Goal: Task Accomplishment & Management: Manage account settings

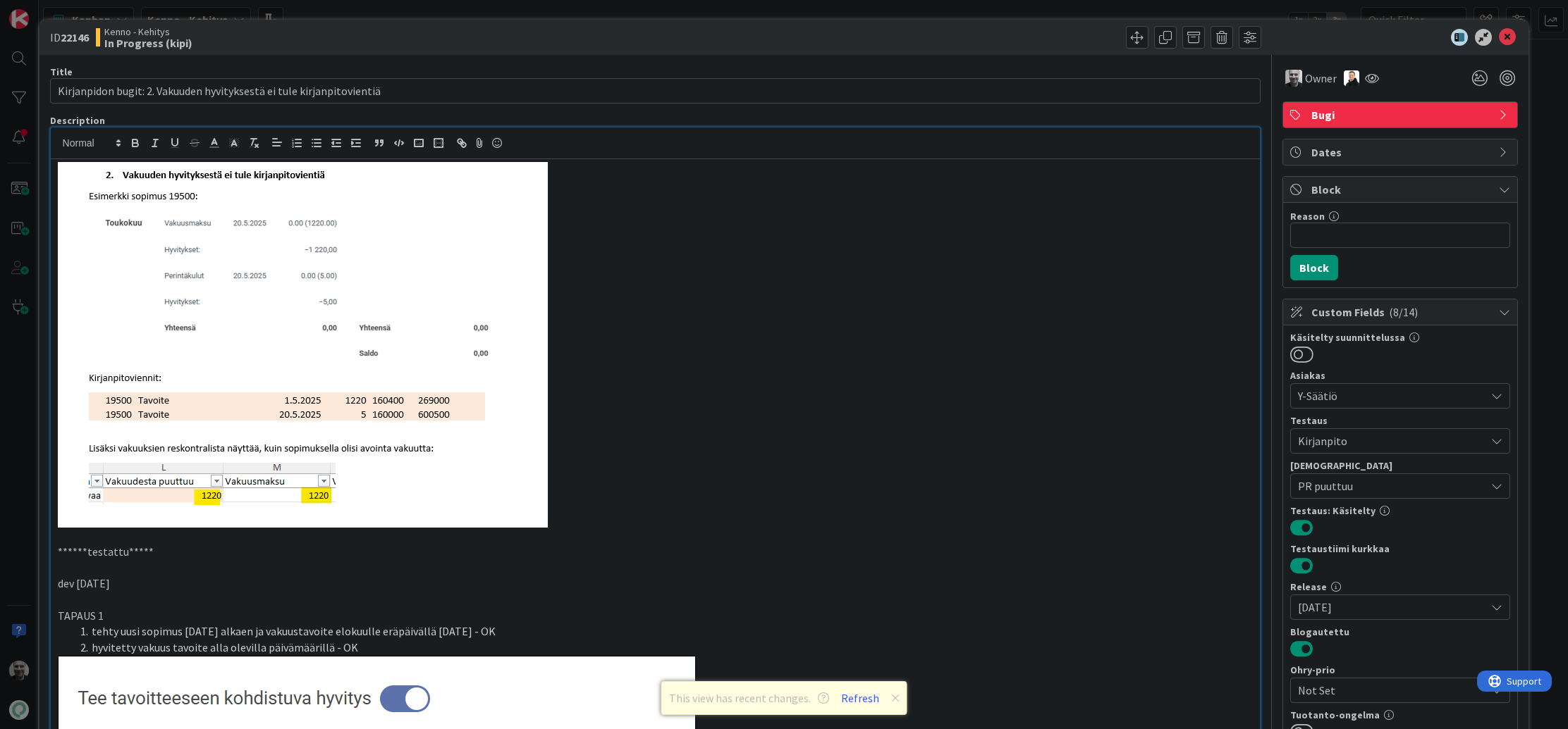
scroll to position [2146, 0]
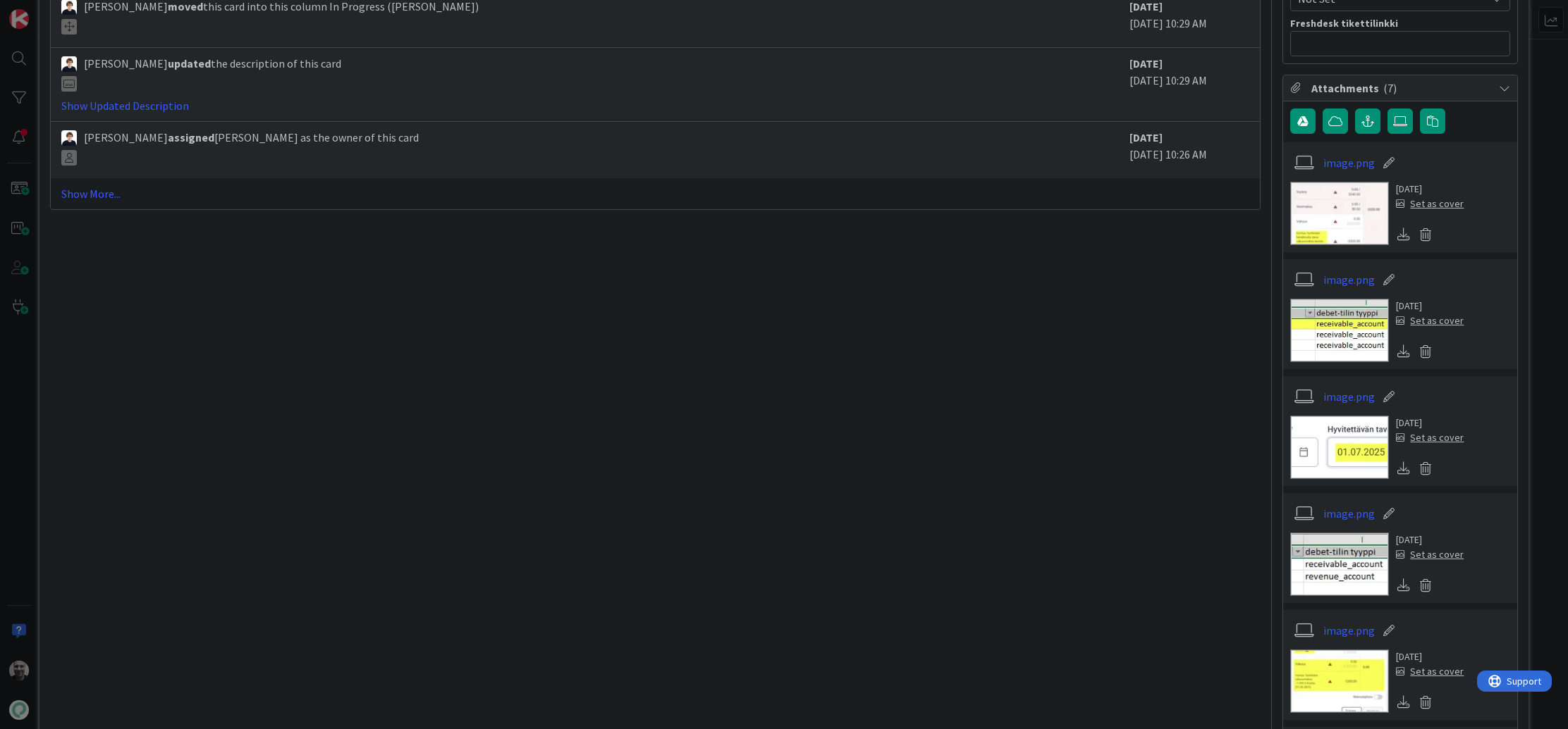
scroll to position [782, 0]
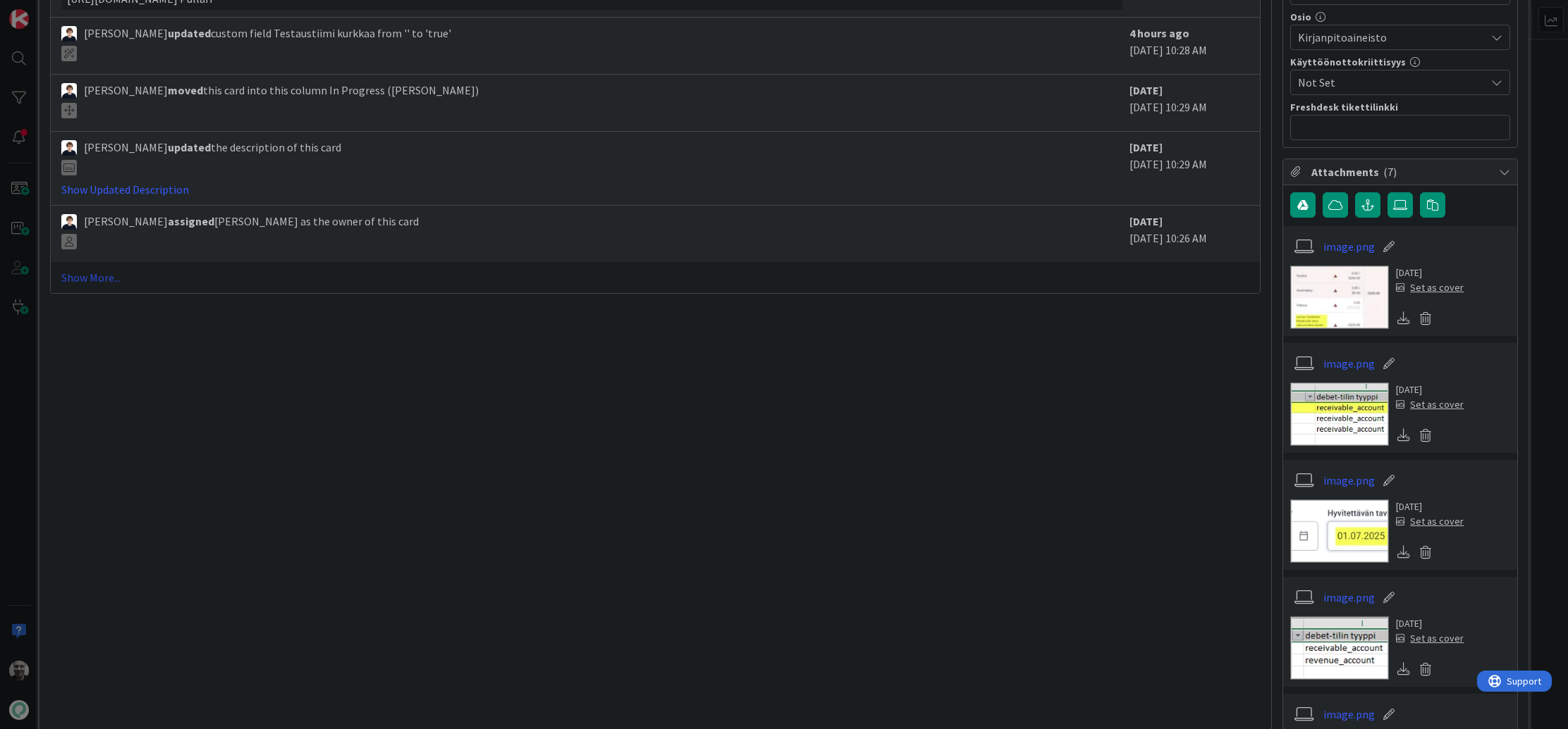
click at [94, 277] on link "Show More..." at bounding box center [655, 278] width 1189 height 17
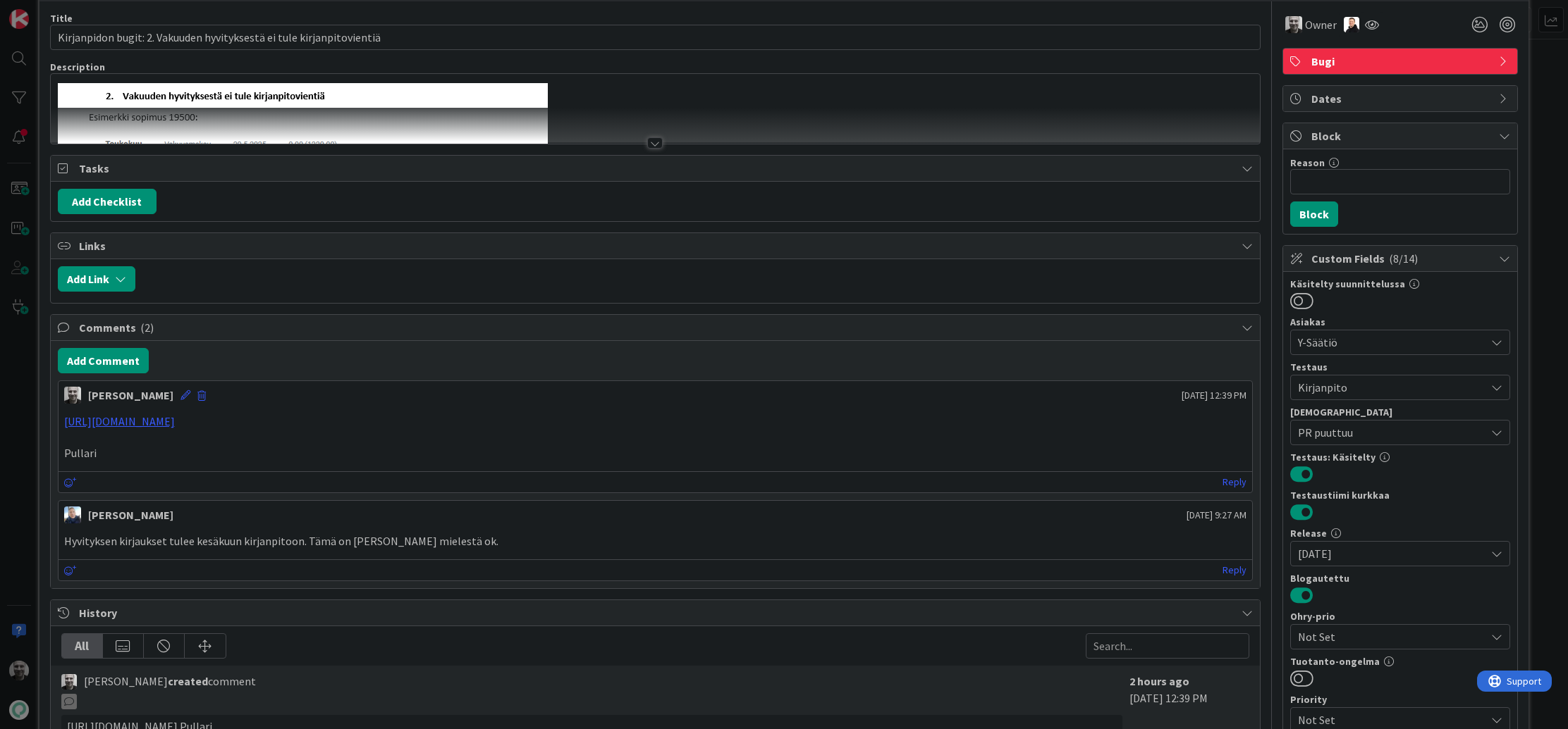
scroll to position [68, 0]
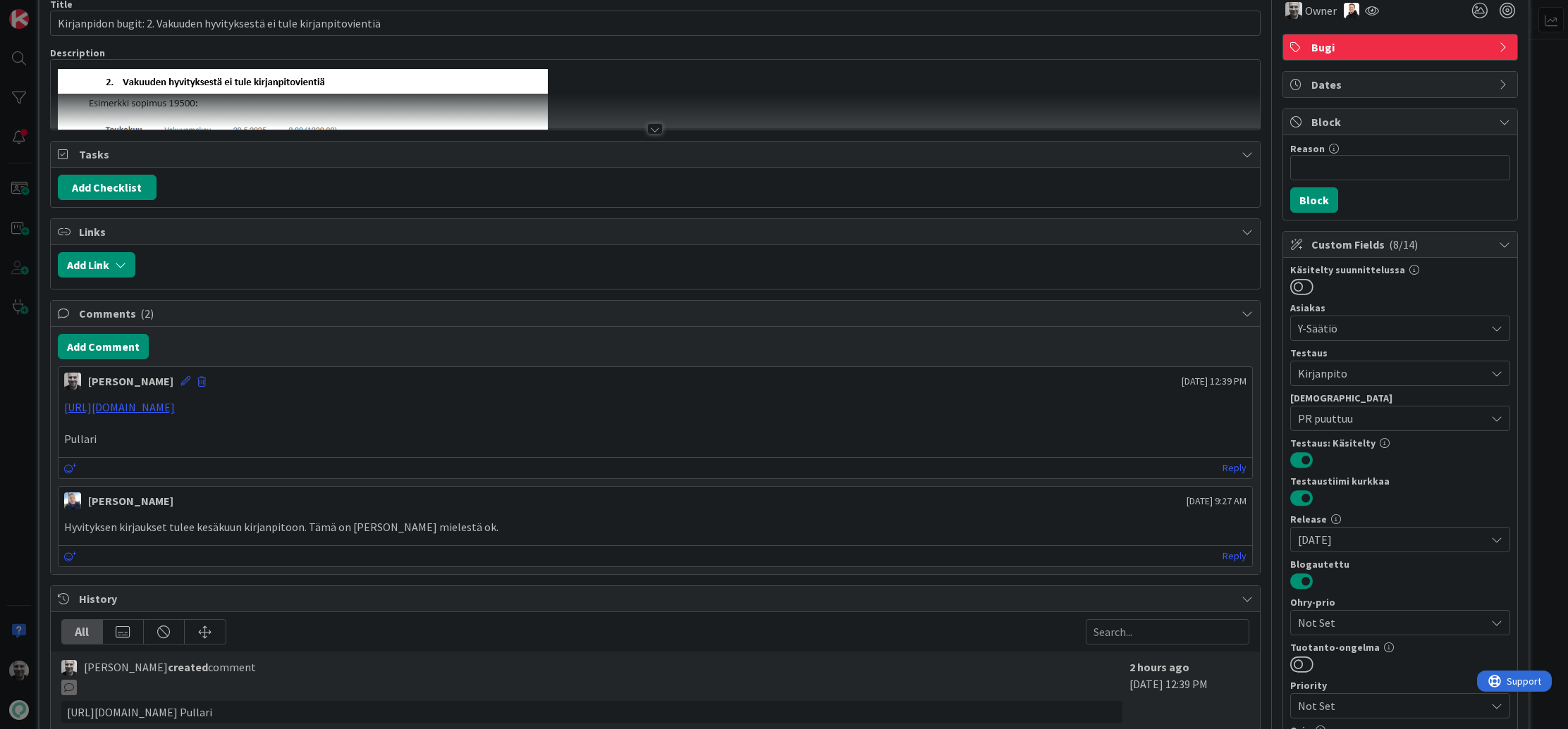
click at [1431, 415] on span "PR puuttuu" at bounding box center [1391, 418] width 187 height 17
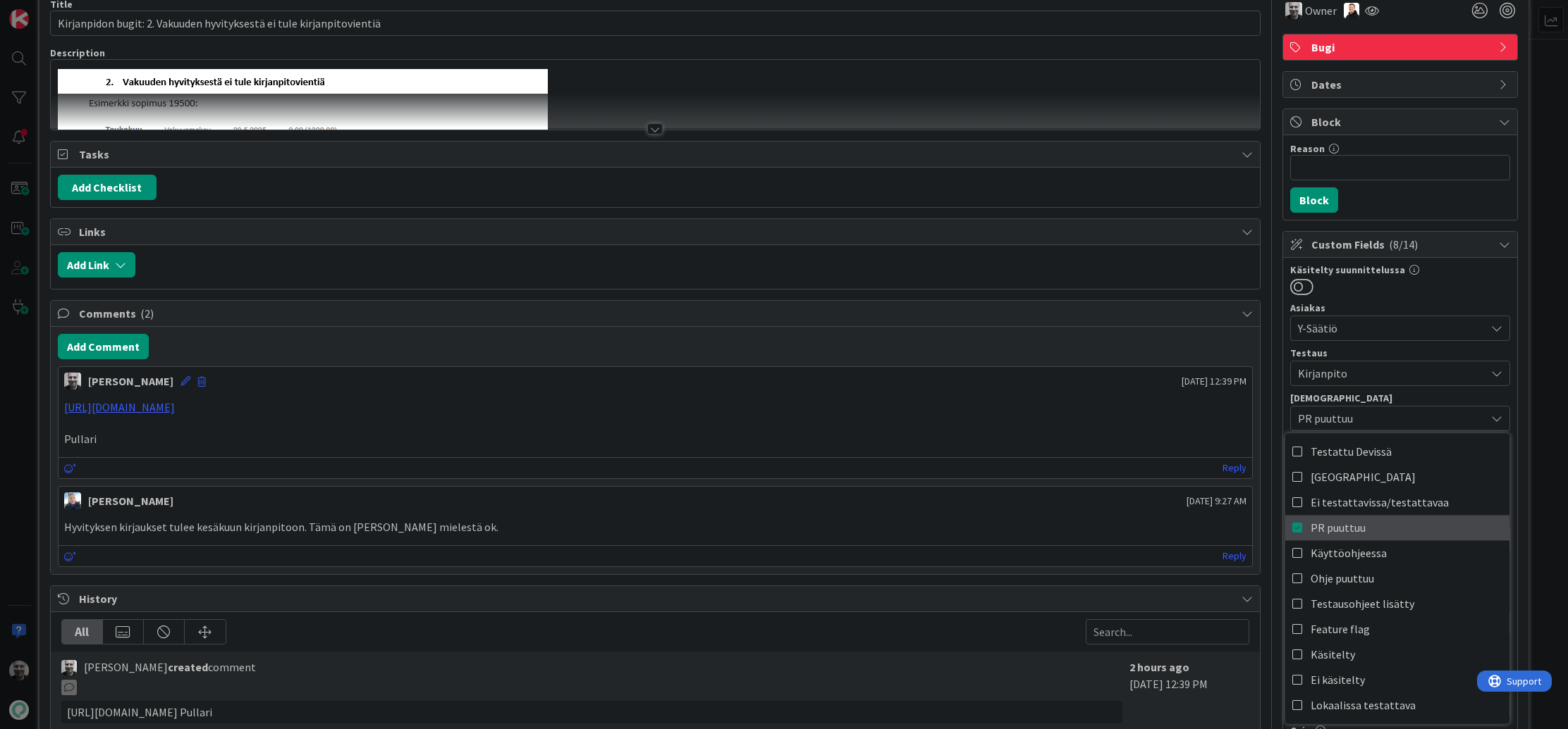
click at [1297, 526] on icon at bounding box center [1298, 527] width 11 height 21
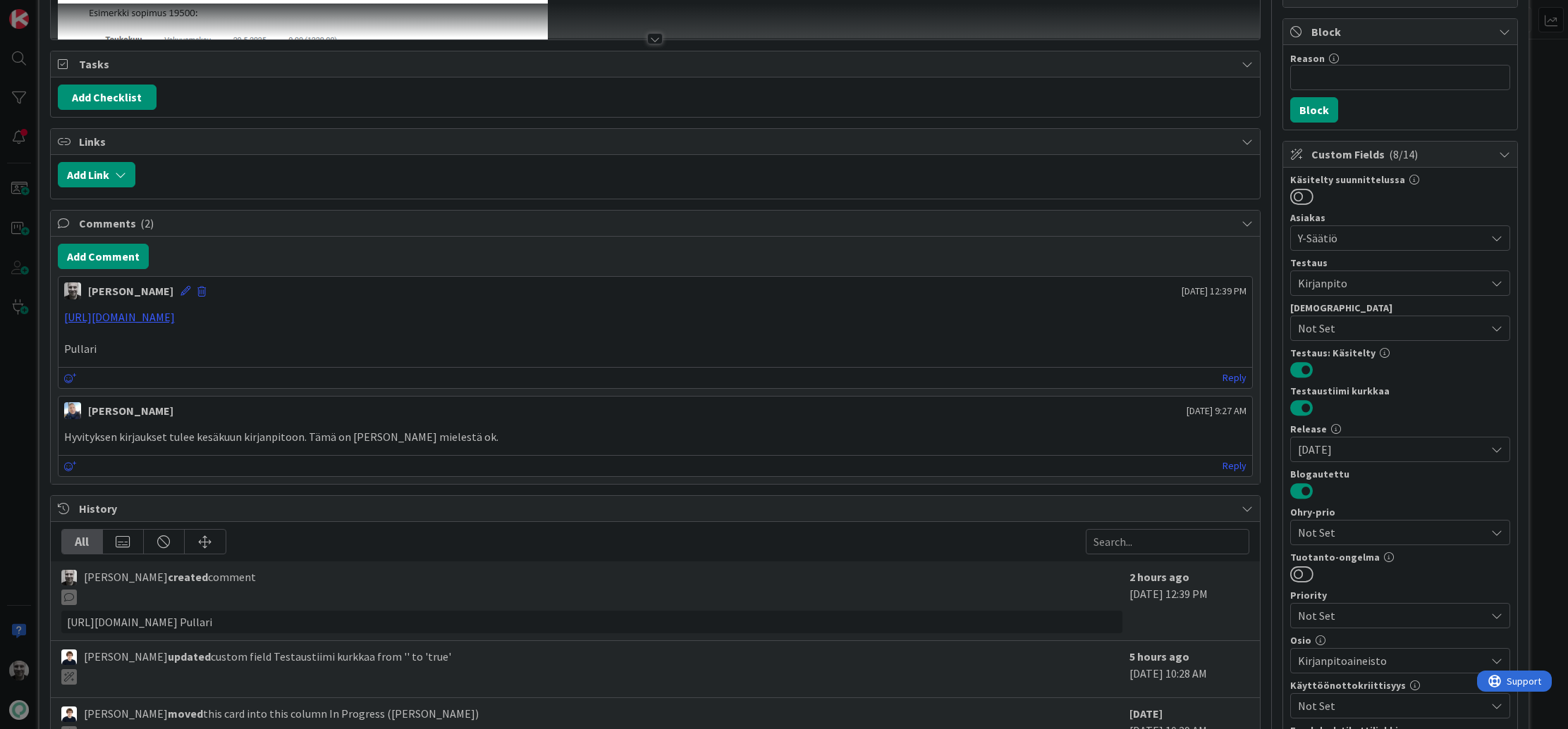
scroll to position [160, 0]
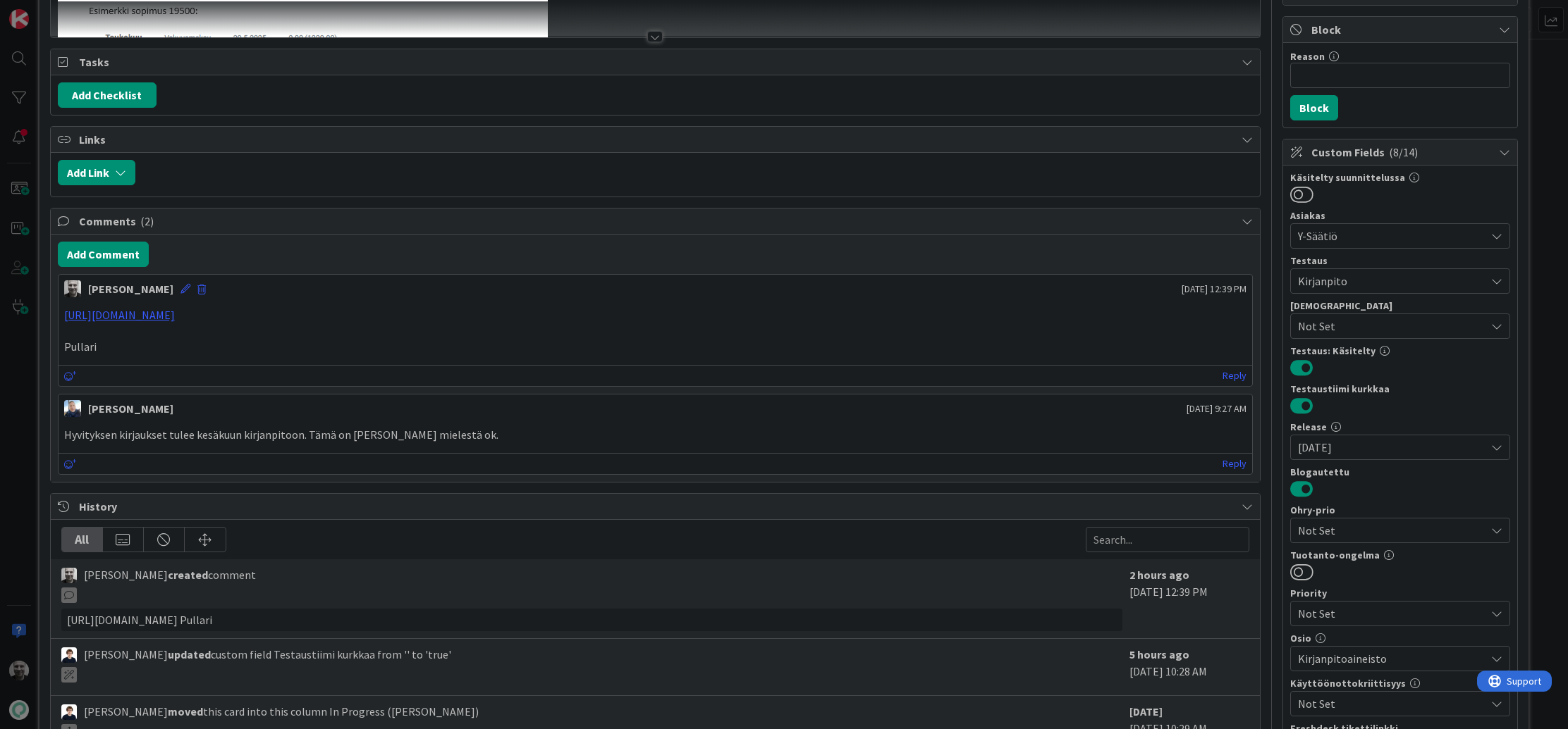
click at [1418, 443] on span "[DATE]" at bounding box center [1391, 447] width 187 height 17
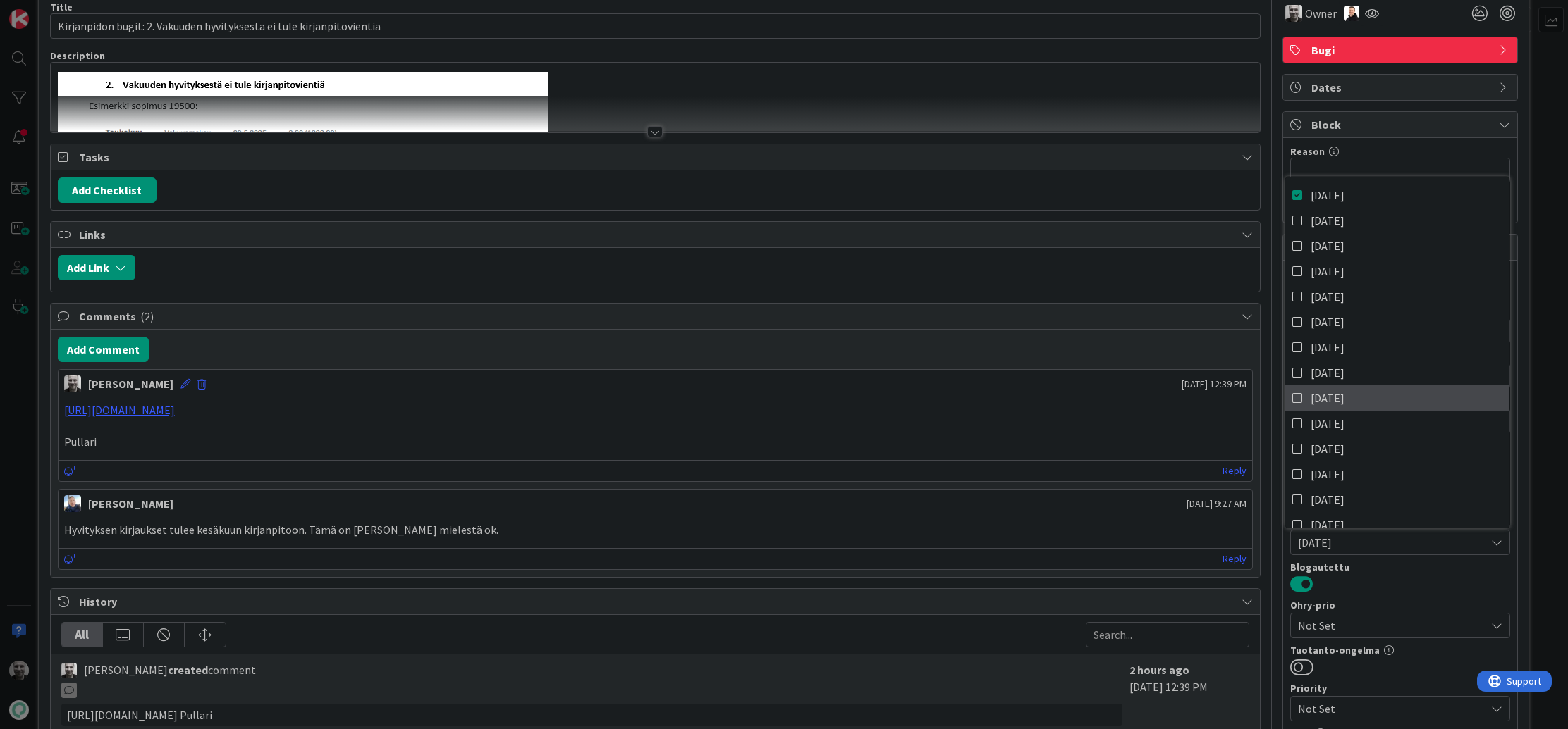
scroll to position [0, 0]
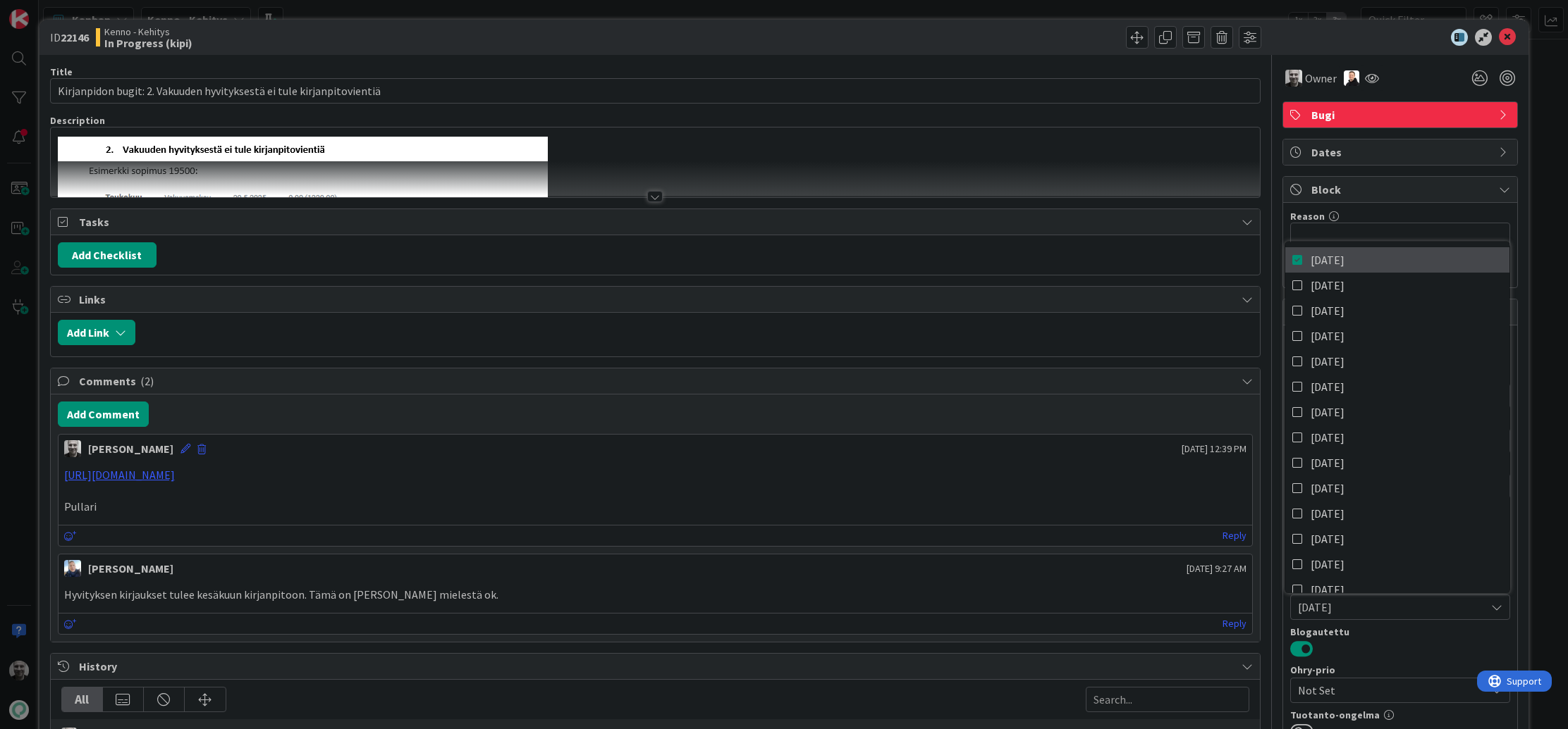
click at [1297, 257] on icon at bounding box center [1298, 260] width 11 height 21
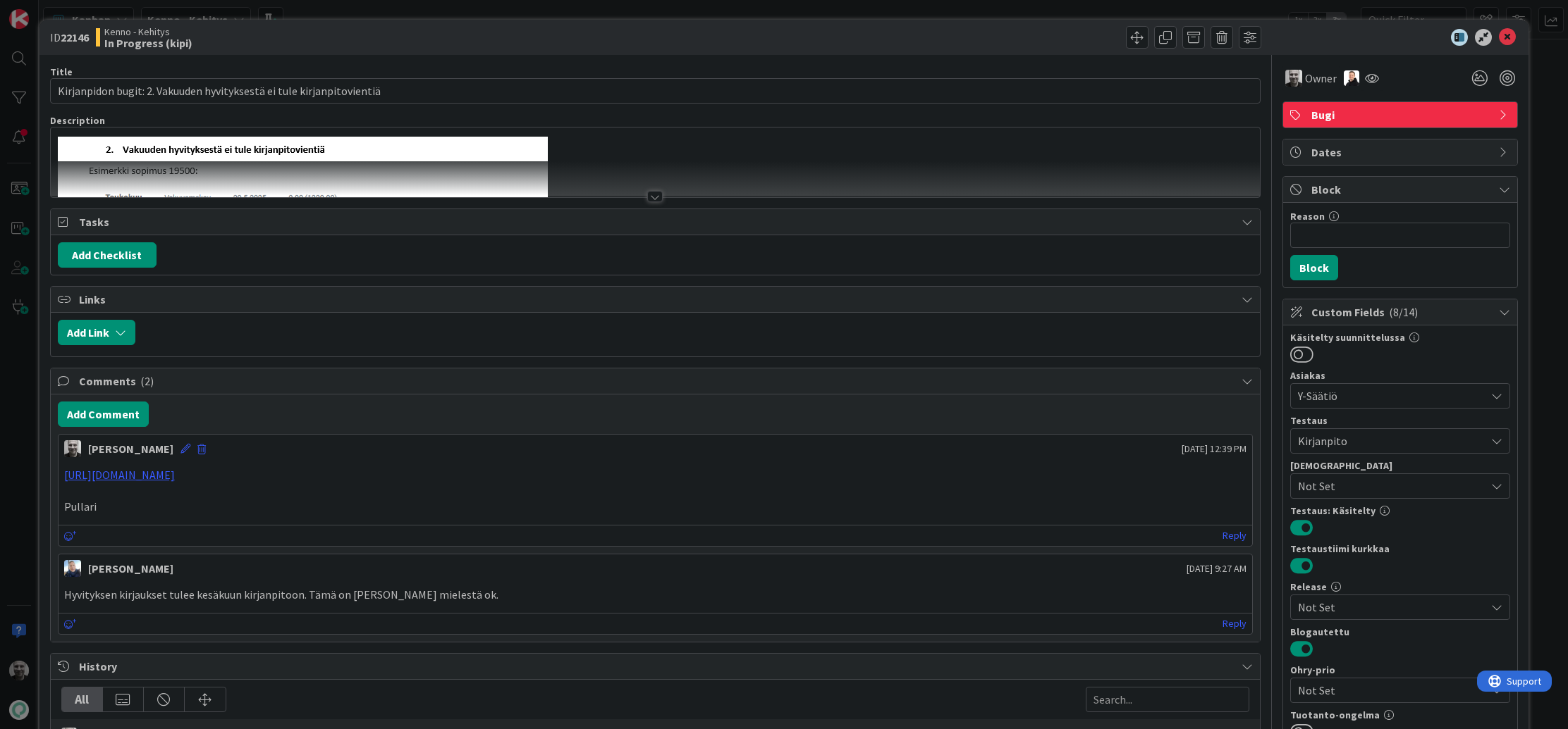
click at [656, 196] on div at bounding box center [655, 196] width 16 height 11
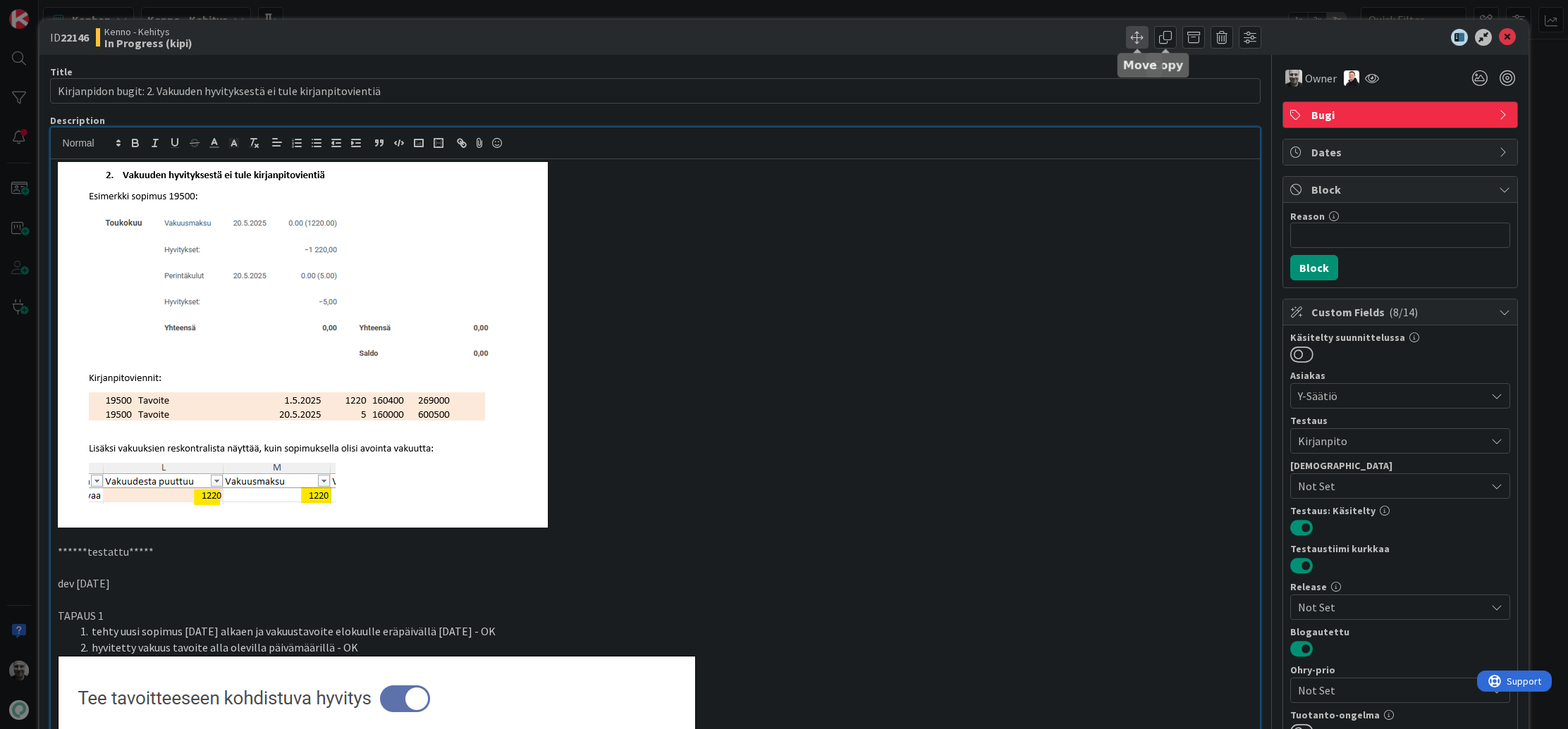
click at [1137, 38] on span at bounding box center [1137, 38] width 23 height 23
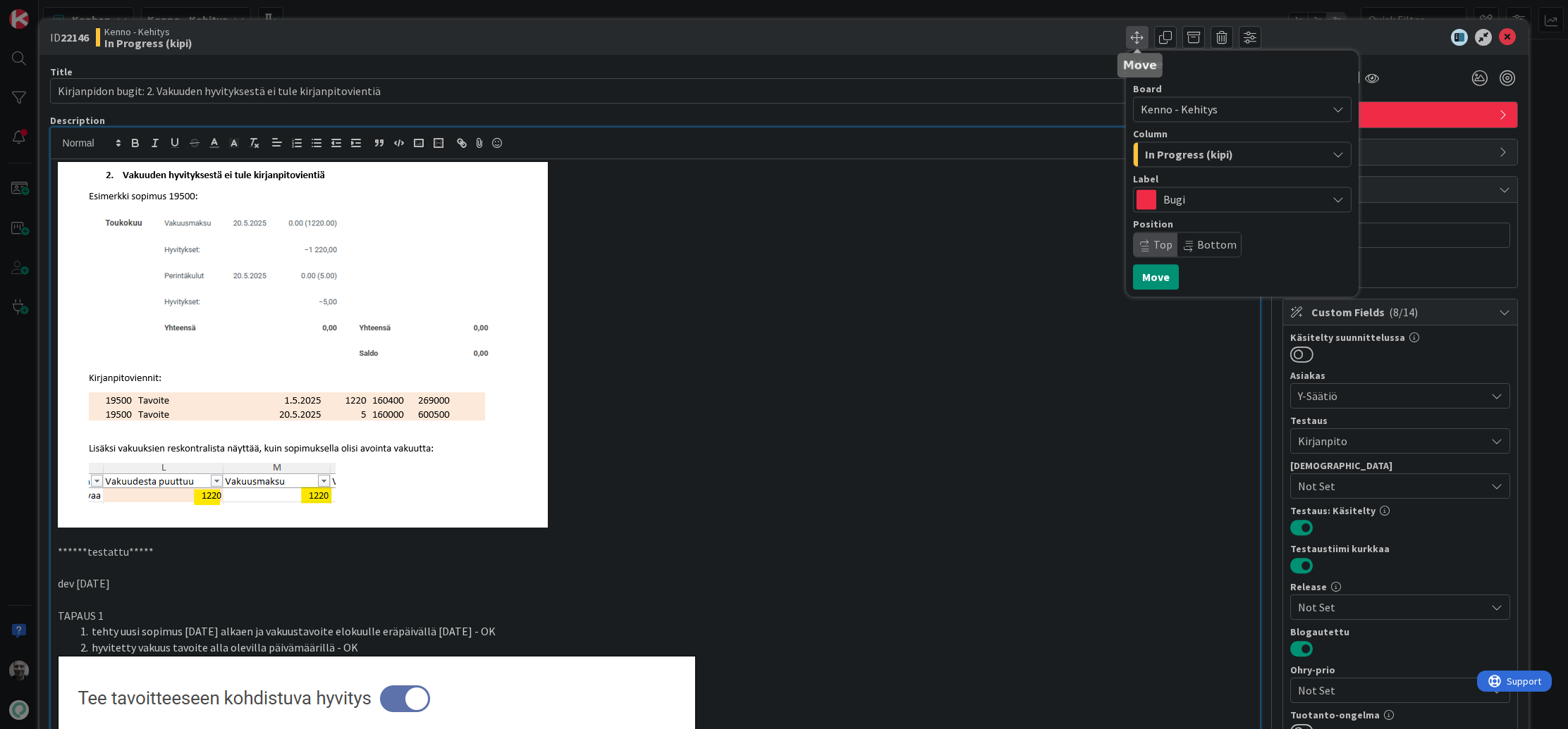
click at [1137, 38] on span at bounding box center [1137, 38] width 23 height 23
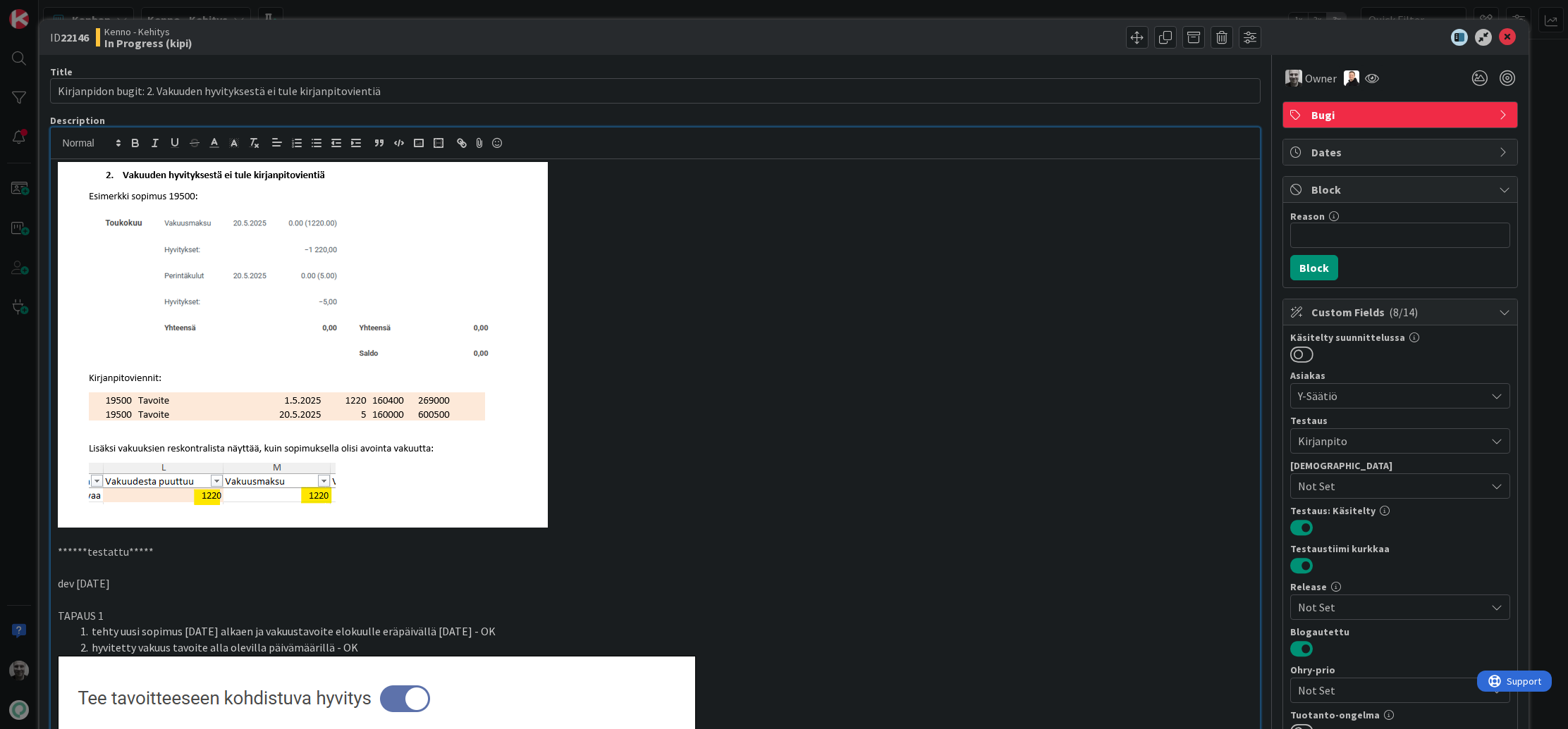
click at [1025, 384] on p at bounding box center [656, 345] width 1195 height 366
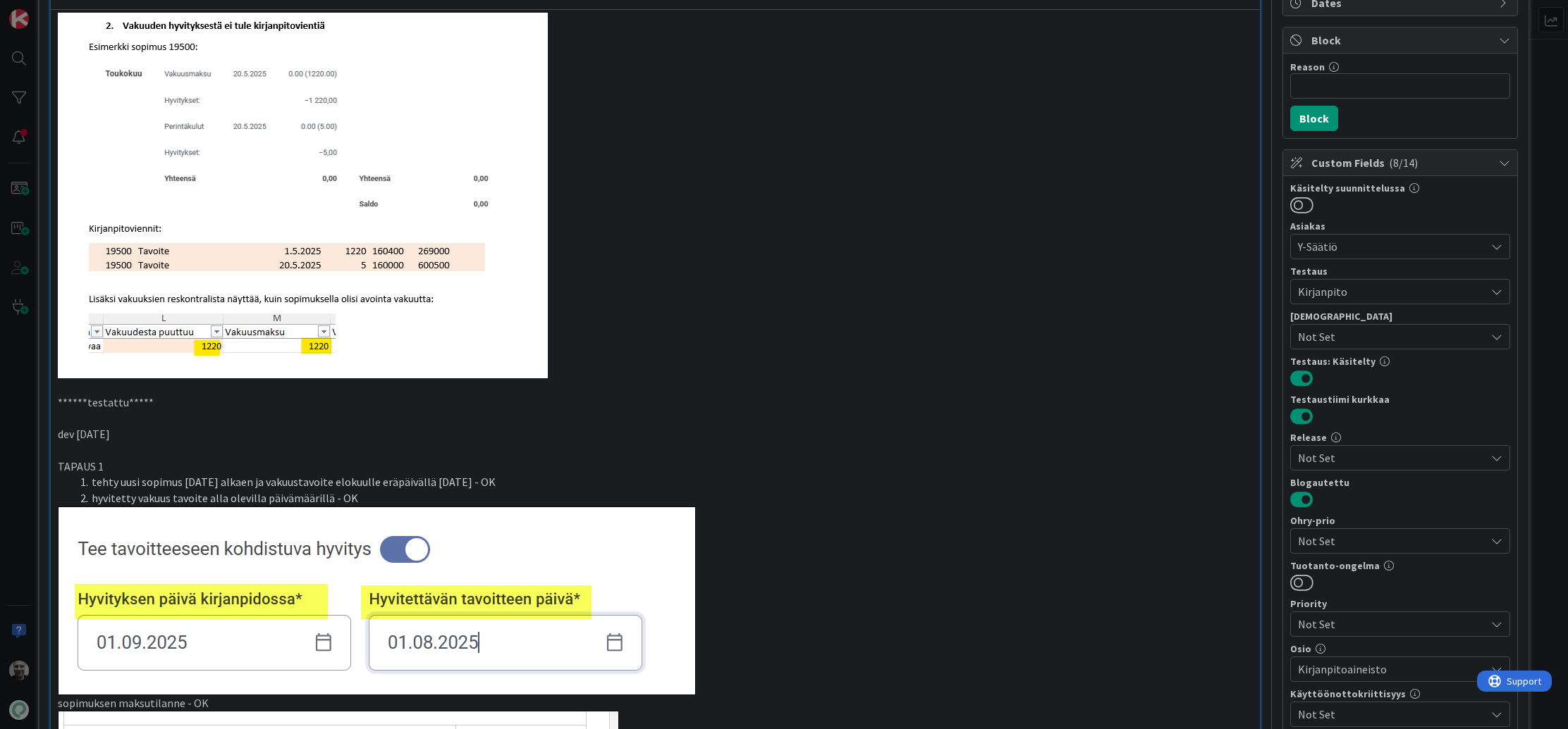
scroll to position [140, 0]
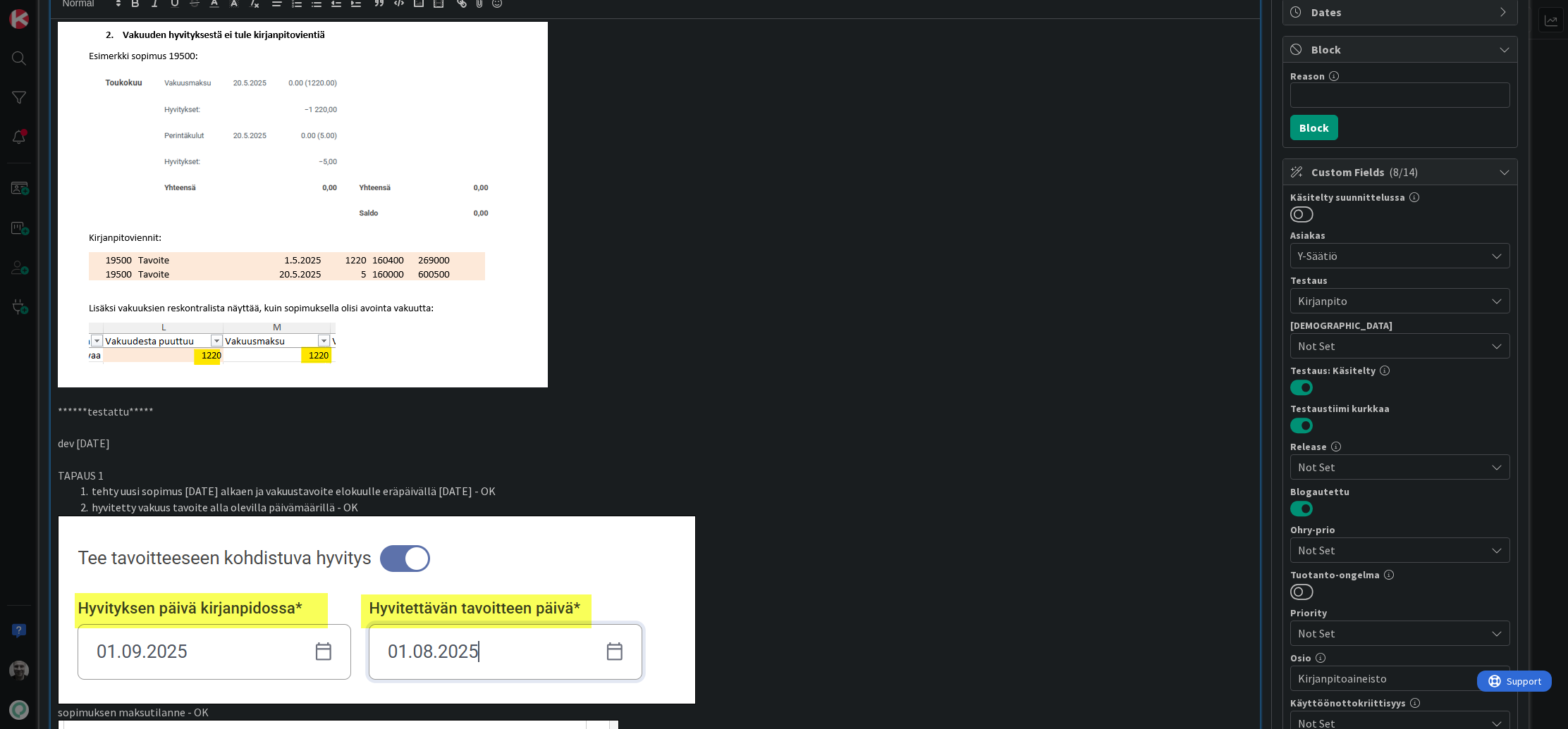
click at [1304, 389] on button at bounding box center [1302, 387] width 23 height 18
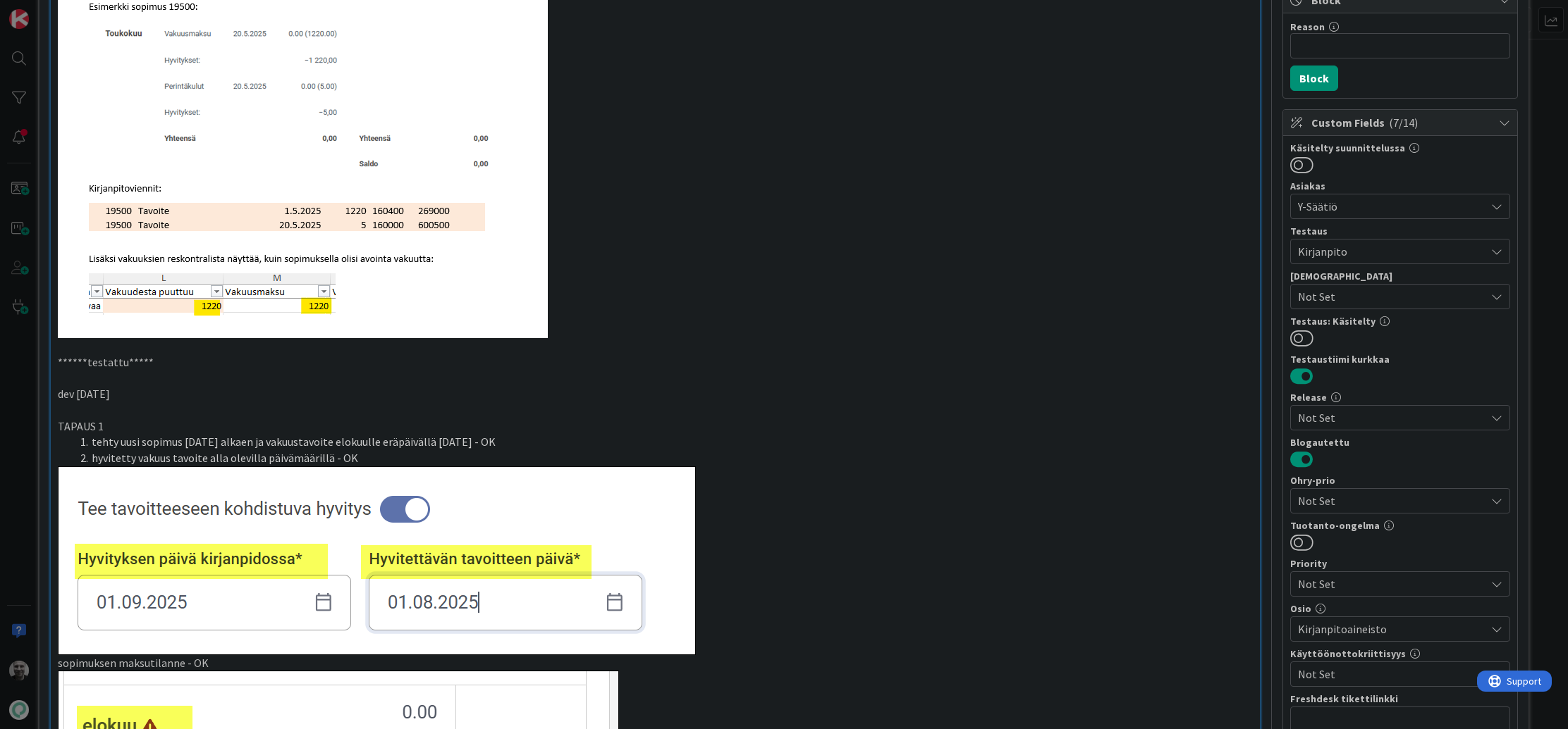
scroll to position [198, 0]
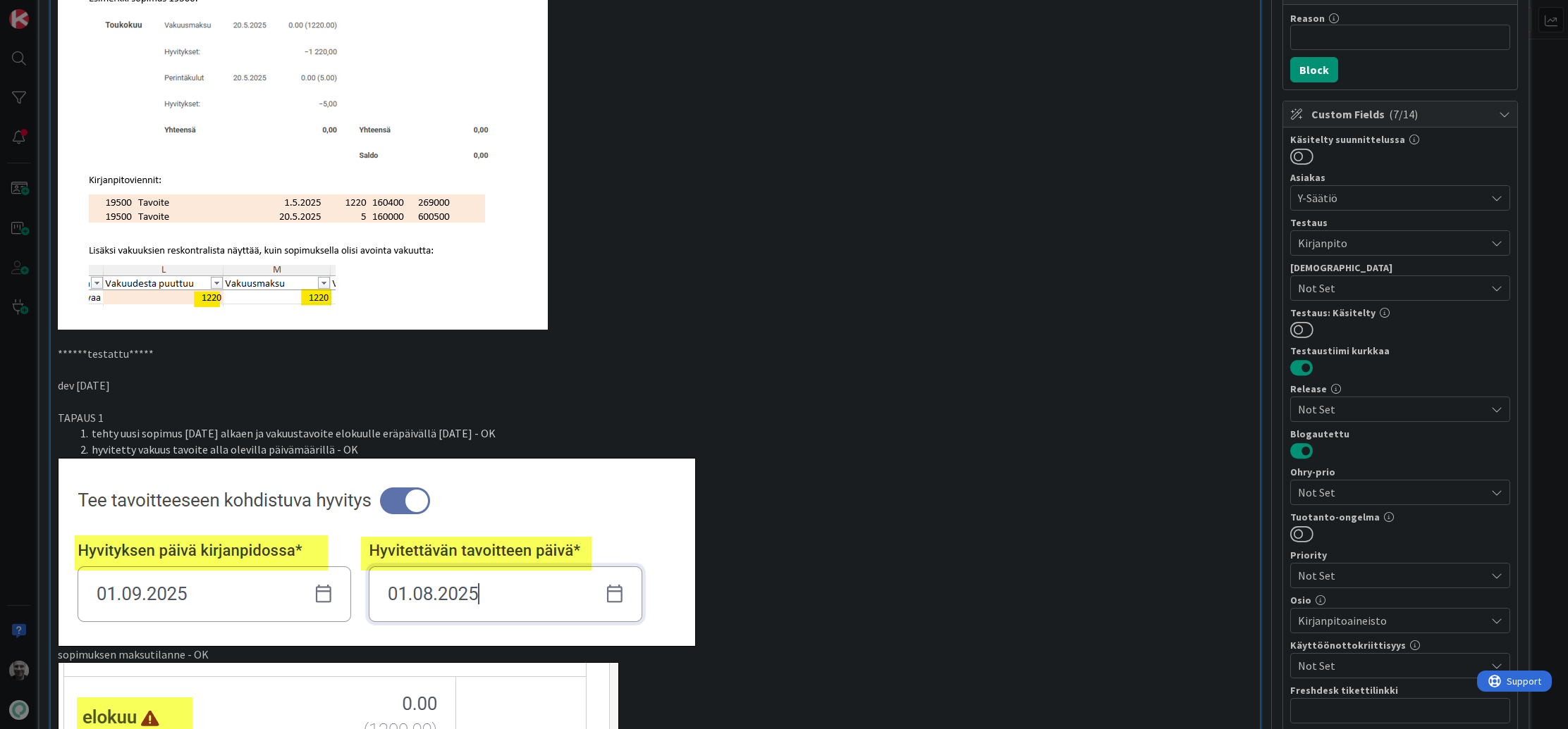
click at [1304, 453] on button at bounding box center [1302, 451] width 23 height 18
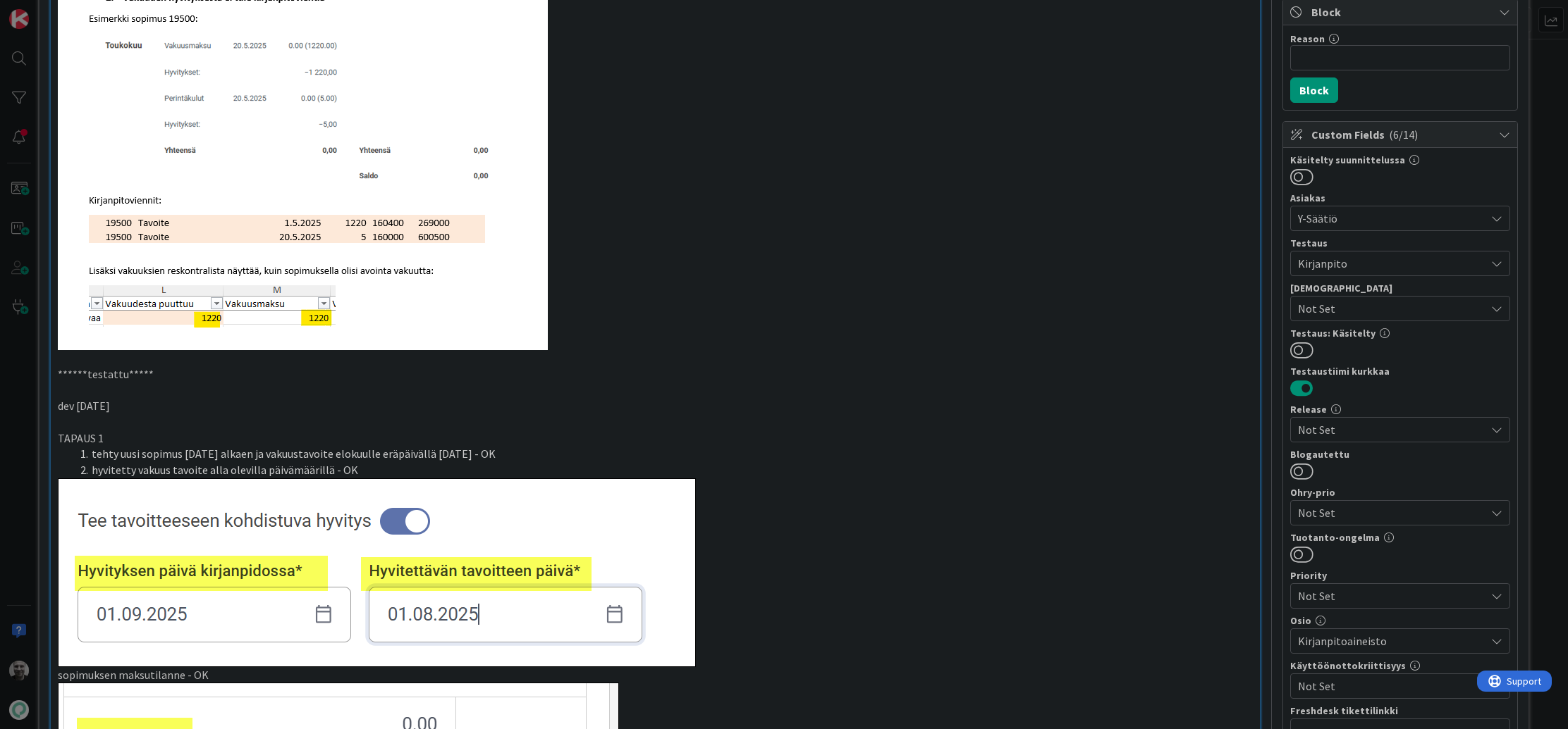
scroll to position [205, 0]
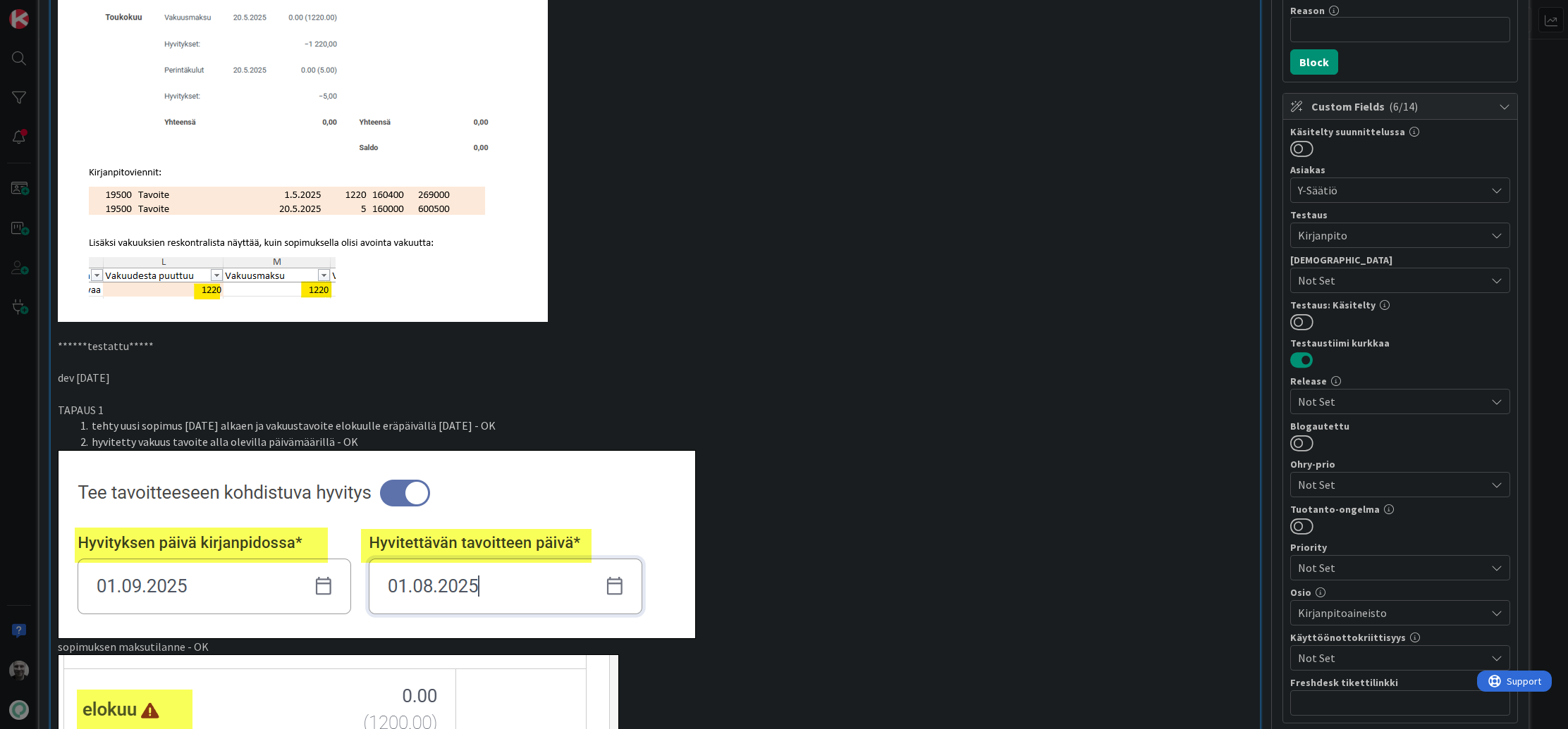
click at [1316, 403] on span "Not Set" at bounding box center [1391, 402] width 187 height 17
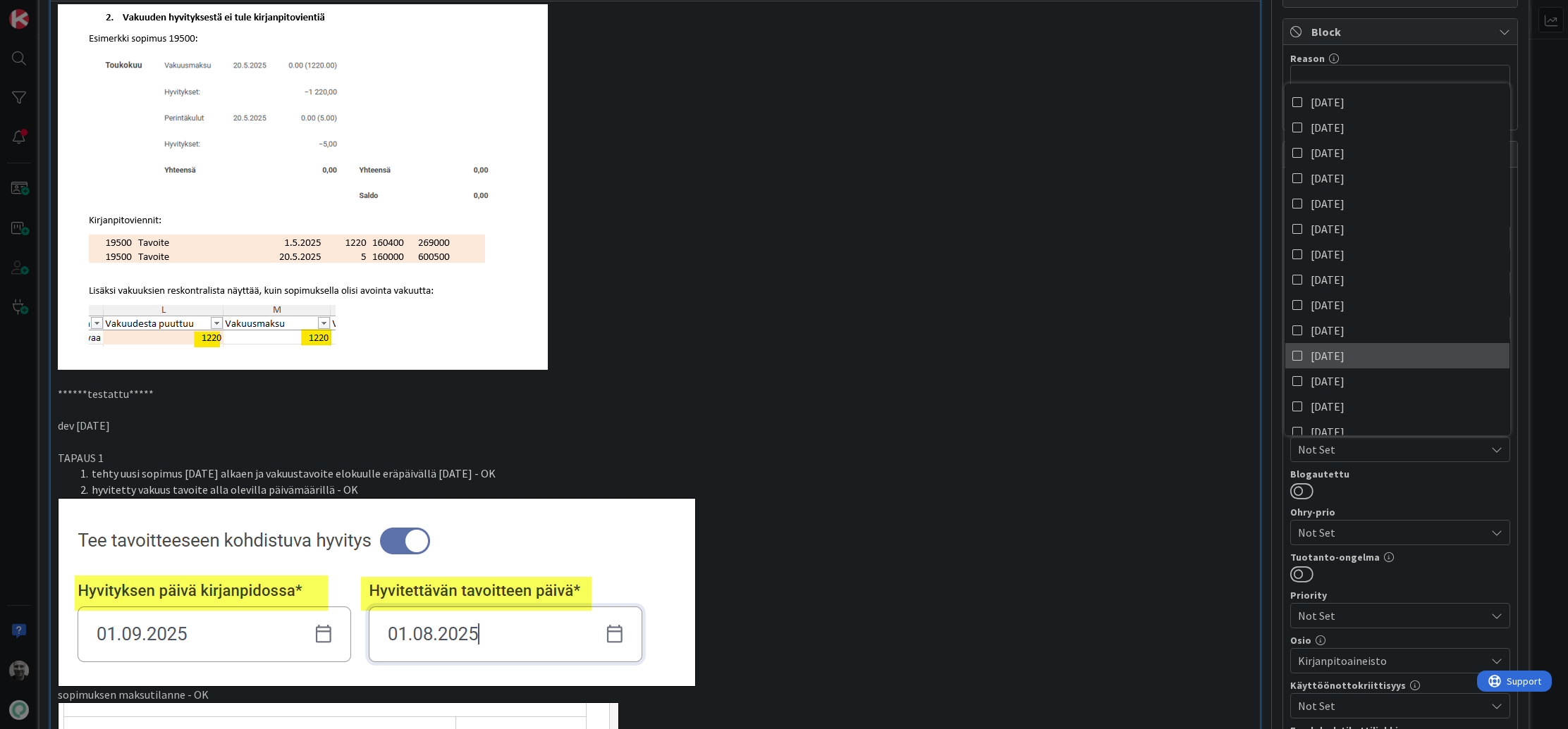
scroll to position [130, 0]
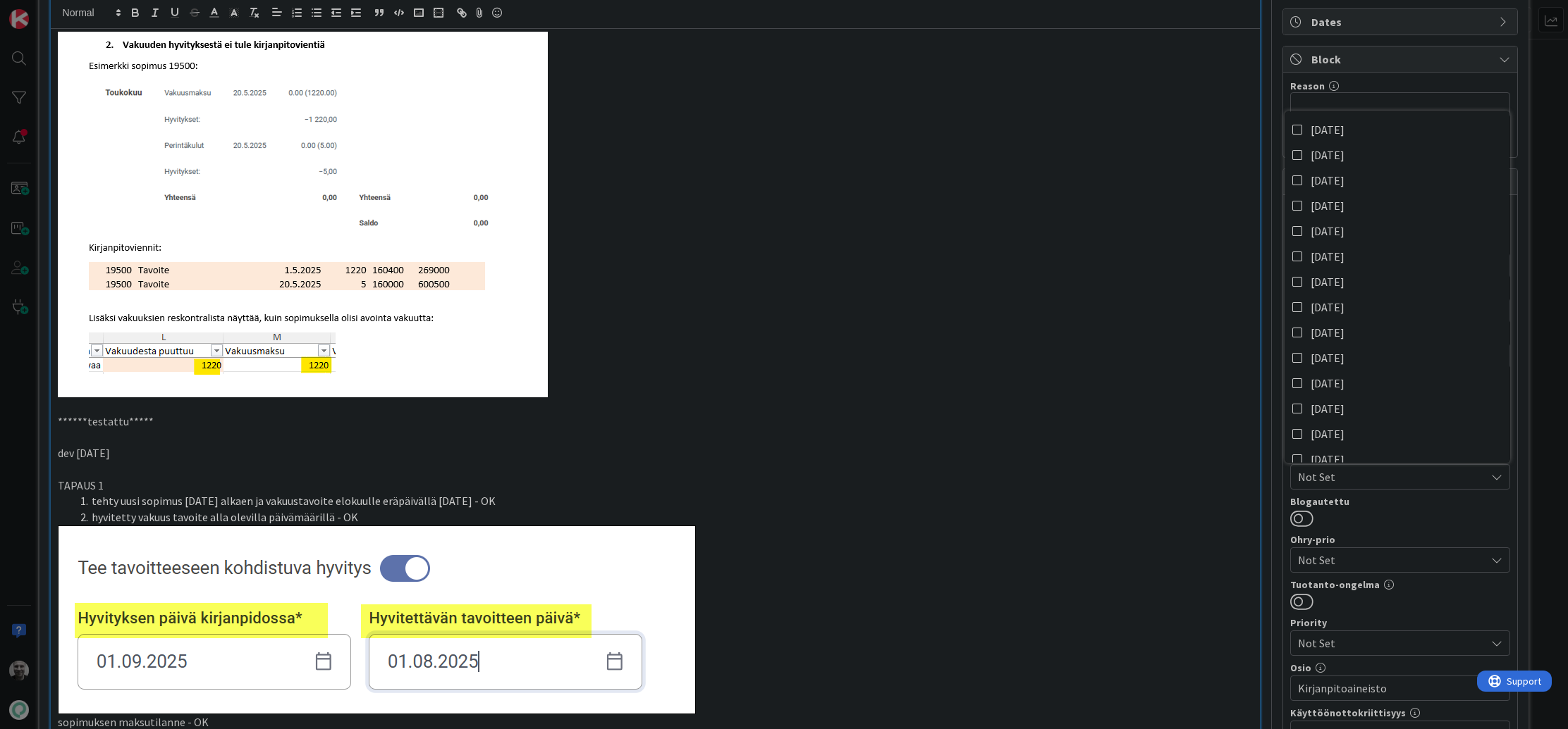
click at [1186, 355] on p at bounding box center [656, 214] width 1195 height 366
click at [982, 410] on p at bounding box center [656, 406] width 1195 height 17
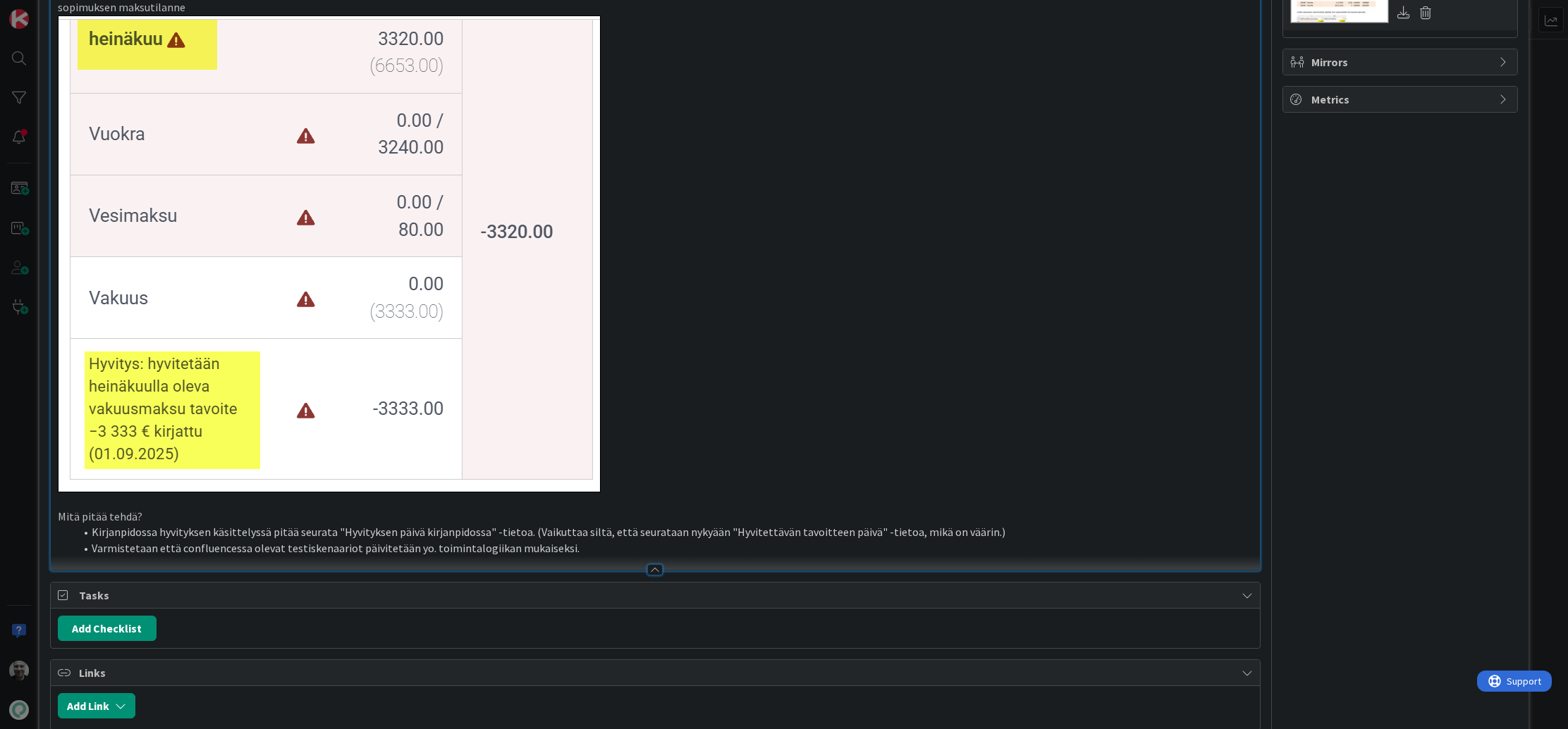
scroll to position [1790, 0]
click at [536, 531] on li "Kirjanpidossa hyvityksen käsittelyssä pitää seurata "Hyvityksen päivä kirjanpid…" at bounding box center [664, 532] width 1179 height 17
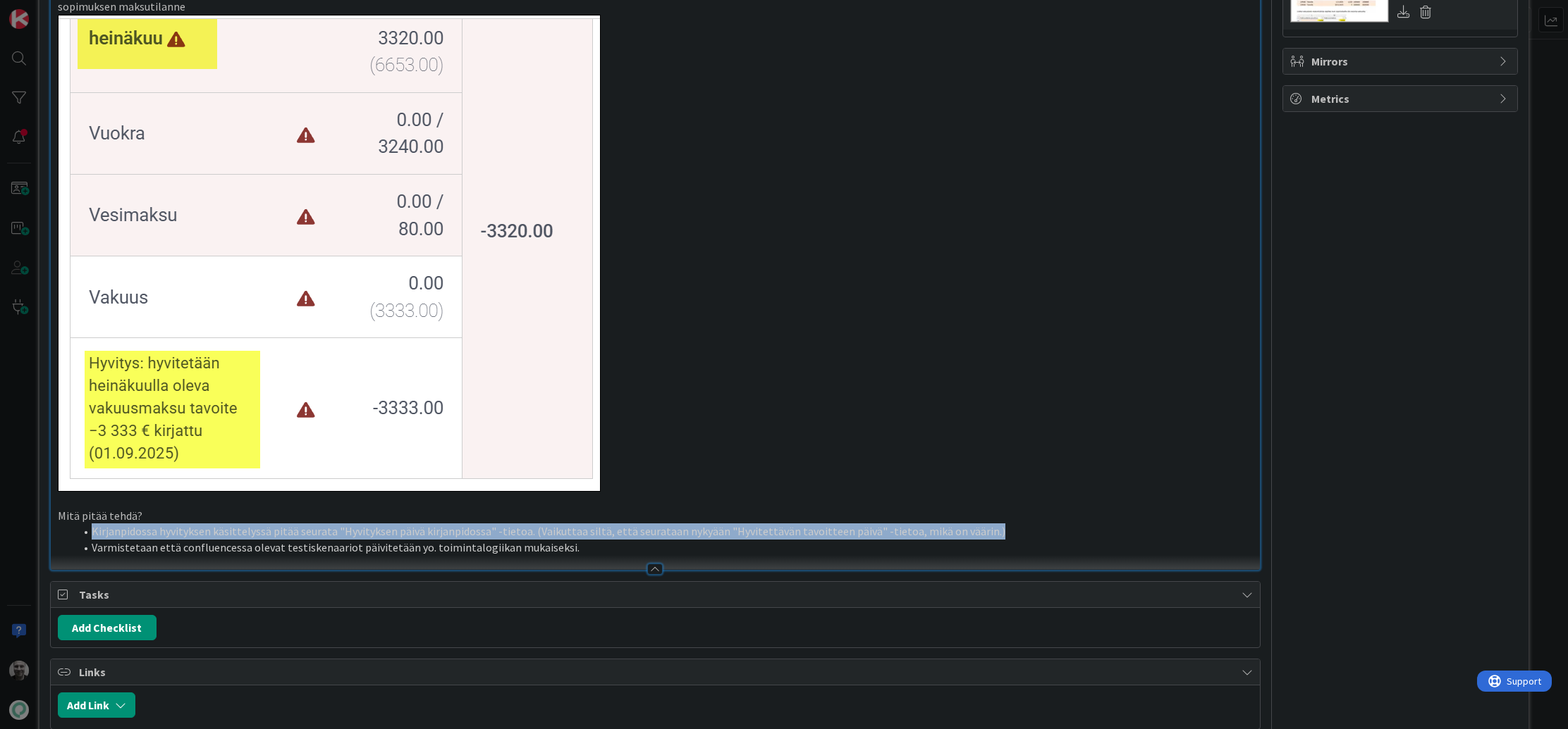
click at [536, 531] on li "Kirjanpidossa hyvityksen käsittelyssä pitää seurata "Hyvityksen päivä kirjanpid…" at bounding box center [664, 532] width 1179 height 17
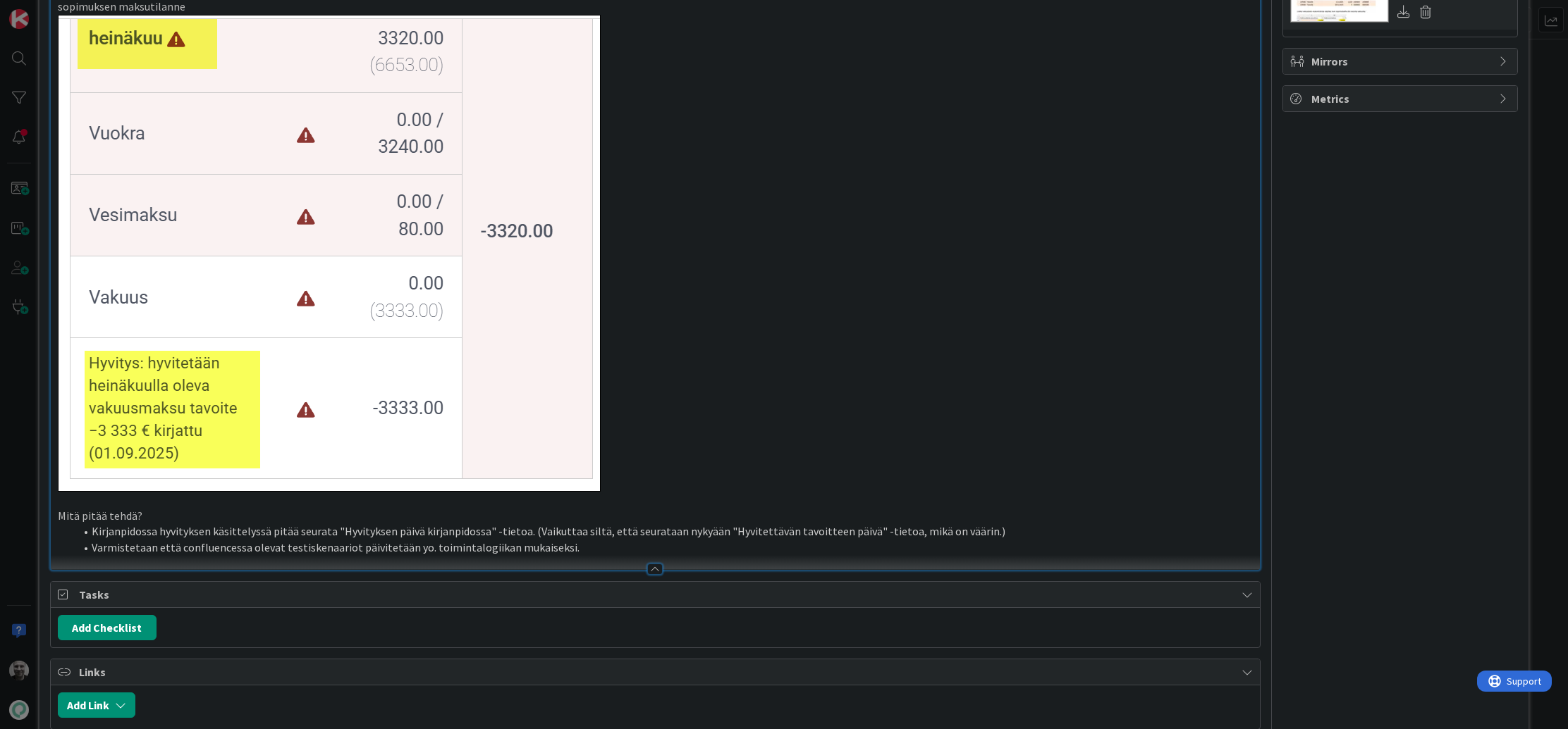
click at [536, 531] on li "Kirjanpidossa hyvityksen käsittelyssä pitää seurata "Hyvityksen päivä kirjanpid…" at bounding box center [664, 532] width 1179 height 17
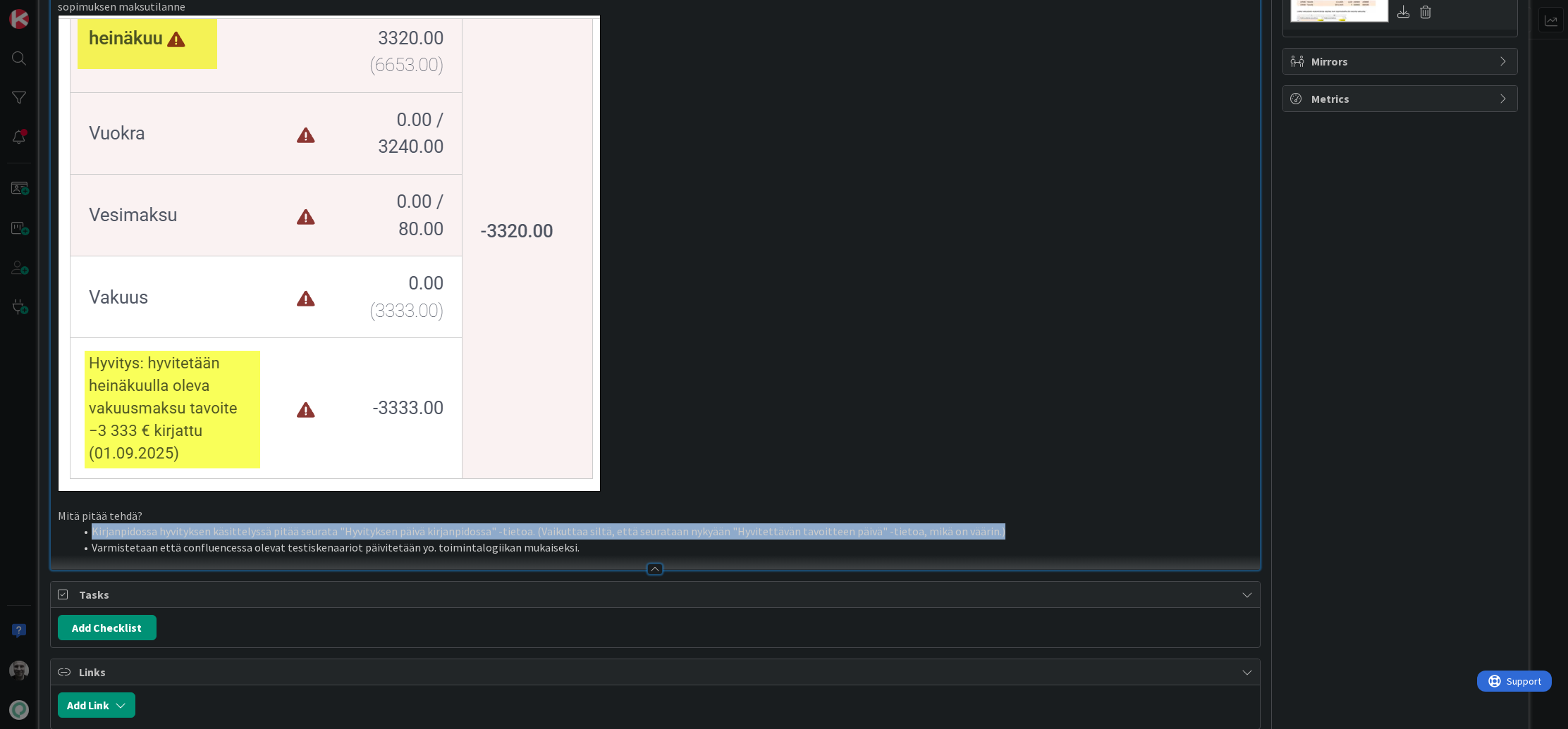
click at [536, 531] on li "Kirjanpidossa hyvityksen käsittelyssä pitää seurata "Hyvityksen päivä kirjanpid…" at bounding box center [664, 532] width 1179 height 17
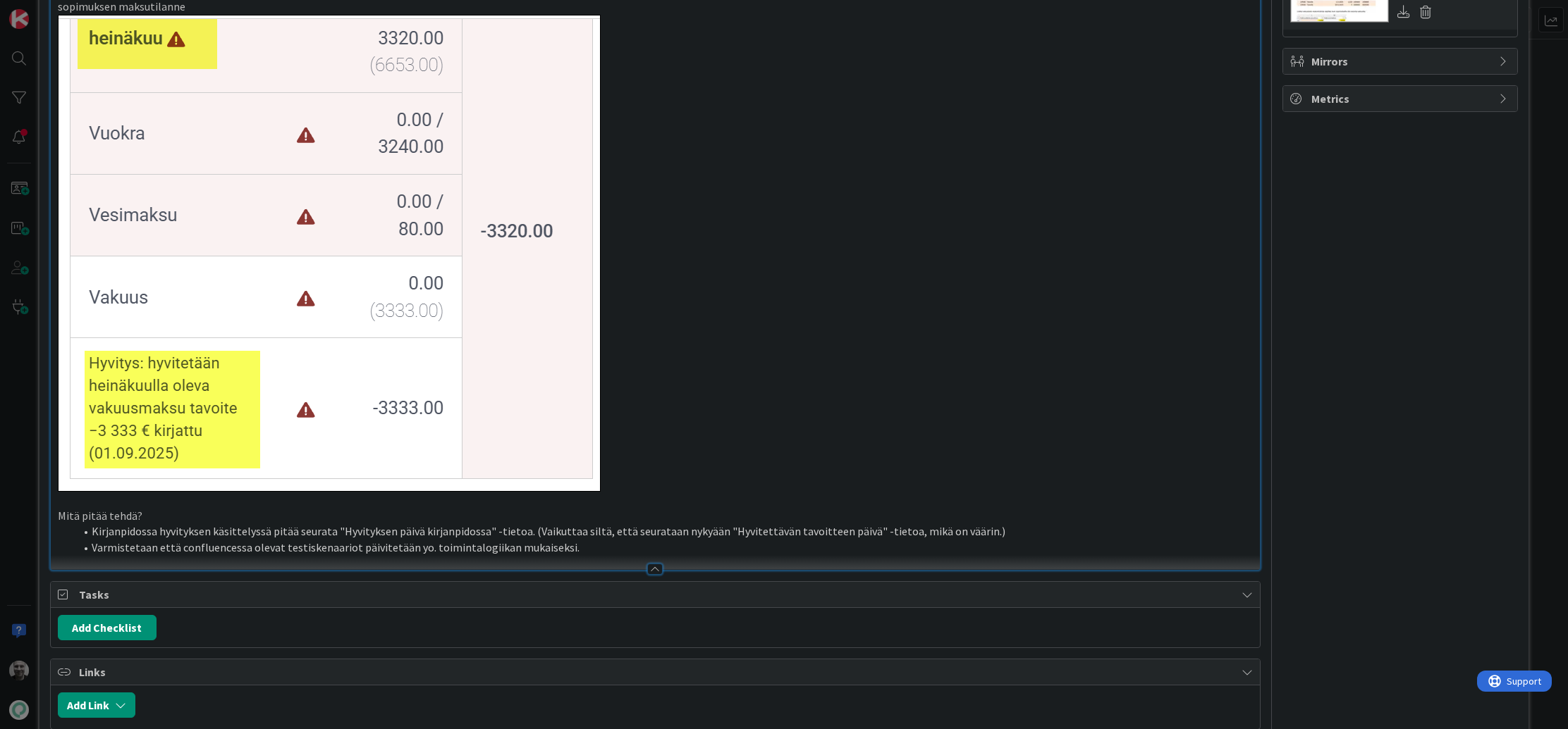
click at [409, 555] on div at bounding box center [655, 563] width 1210 height 15
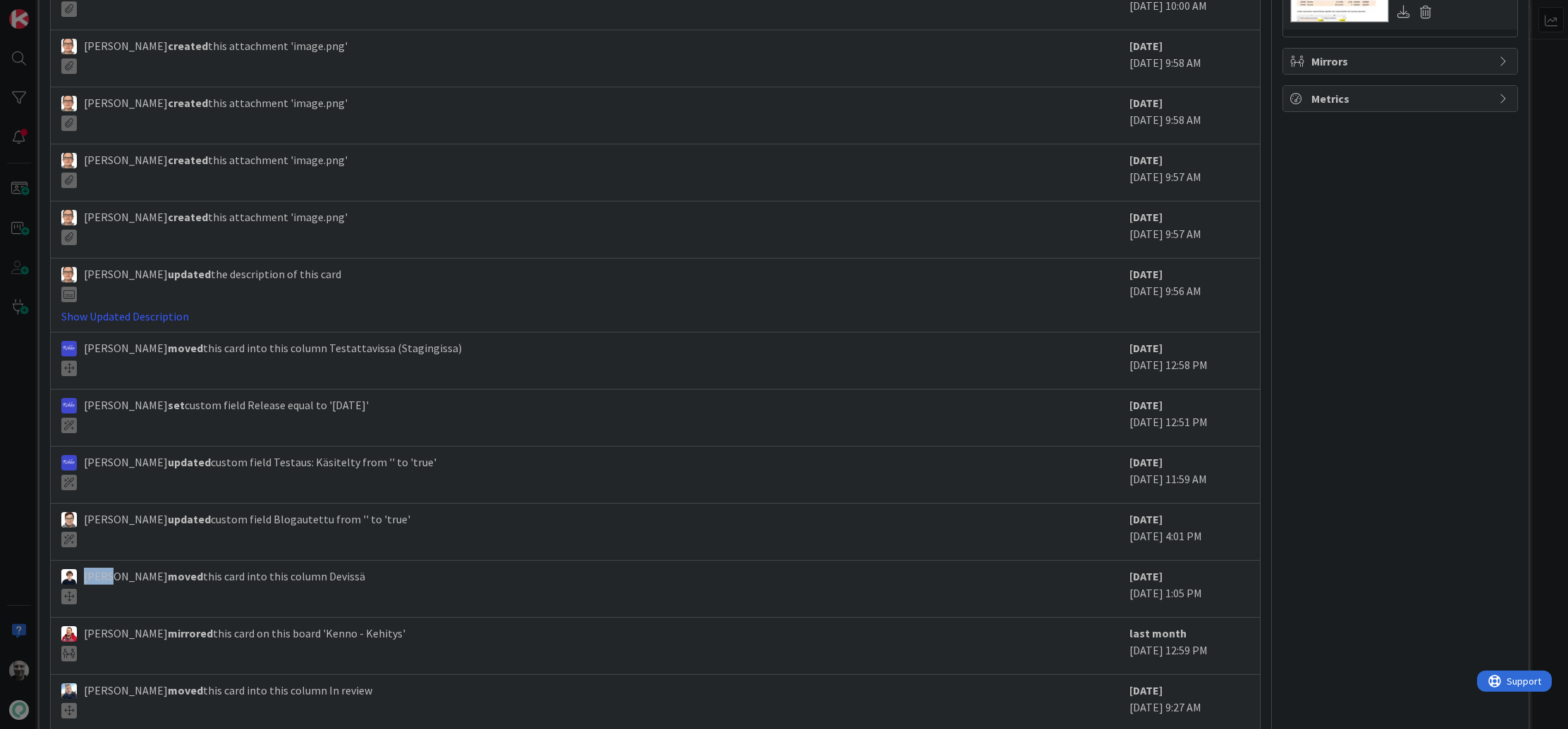
click at [409, 560] on div "Matti Tahvanainen moved this card into this column Devissä 3 weeks ago Septembe…" at bounding box center [655, 589] width 1210 height 57
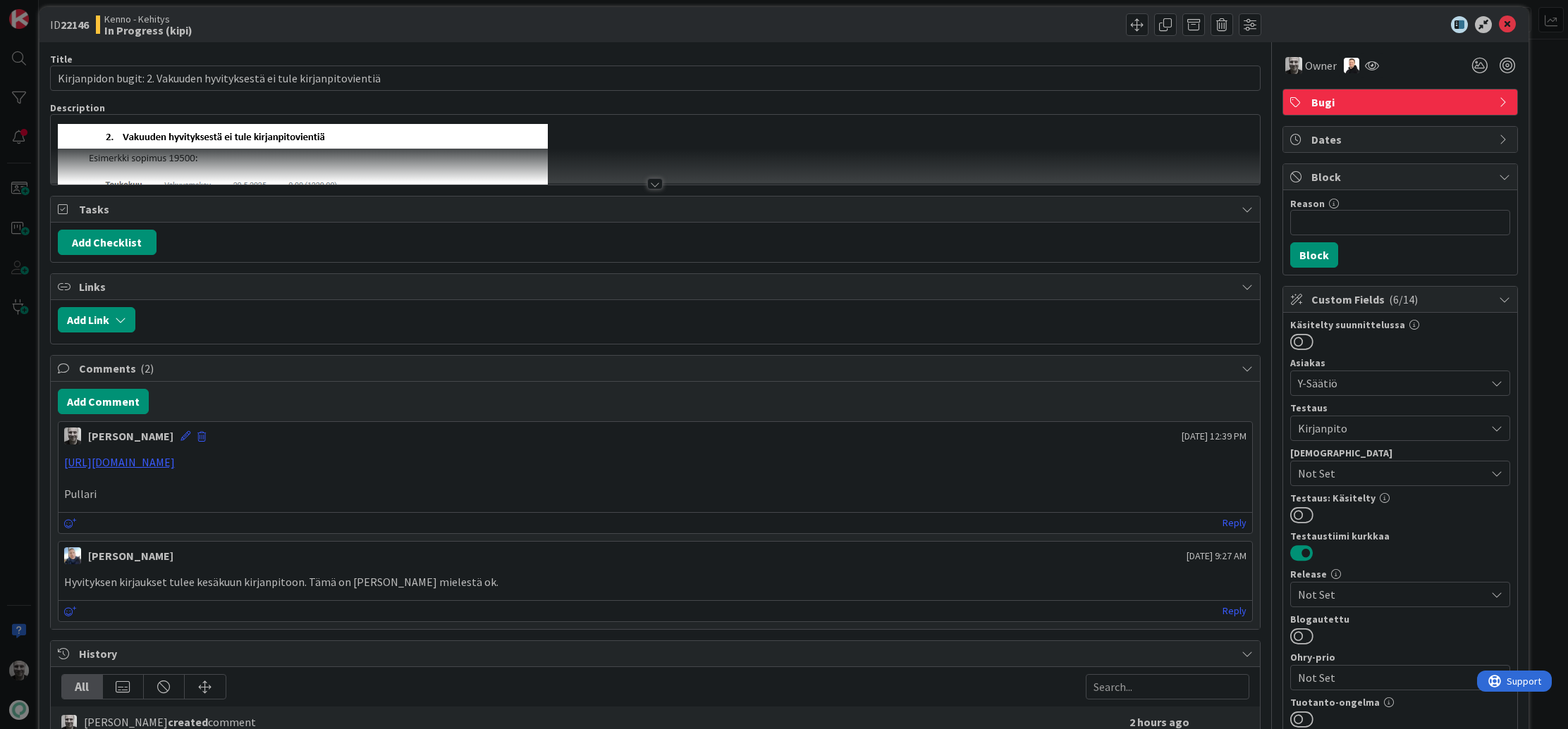
scroll to position [0, 0]
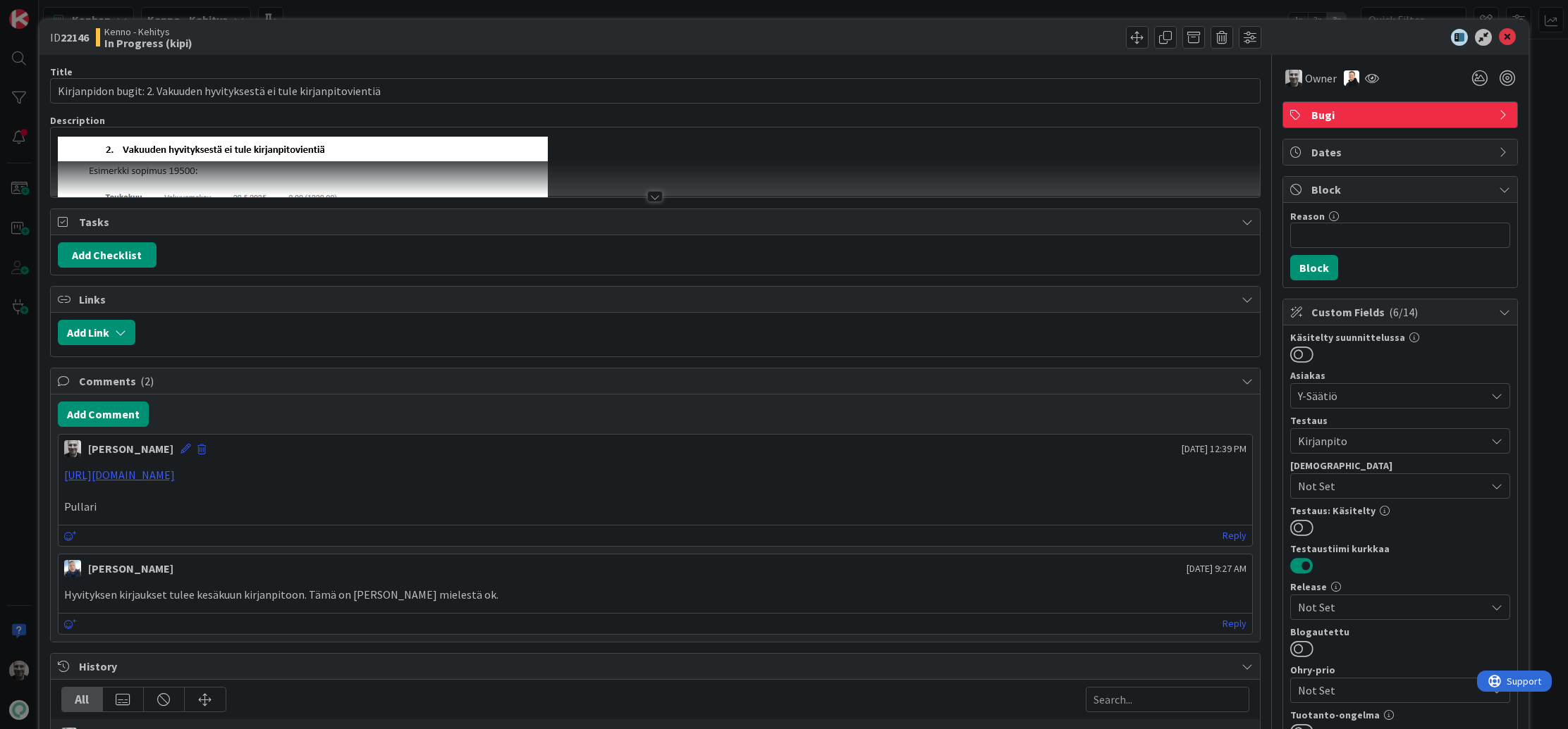
click at [653, 190] on div at bounding box center [655, 179] width 1210 height 36
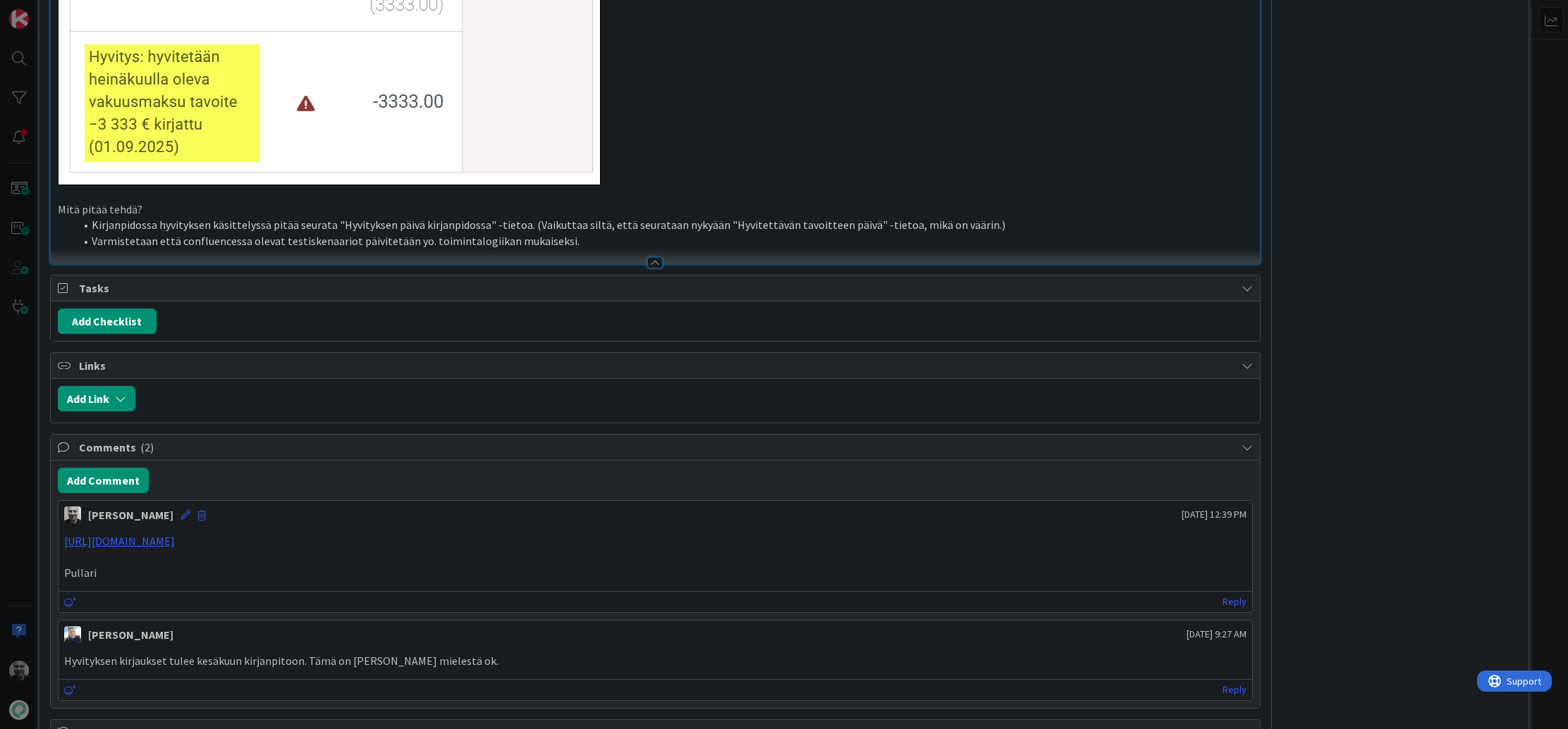
scroll to position [2094, 0]
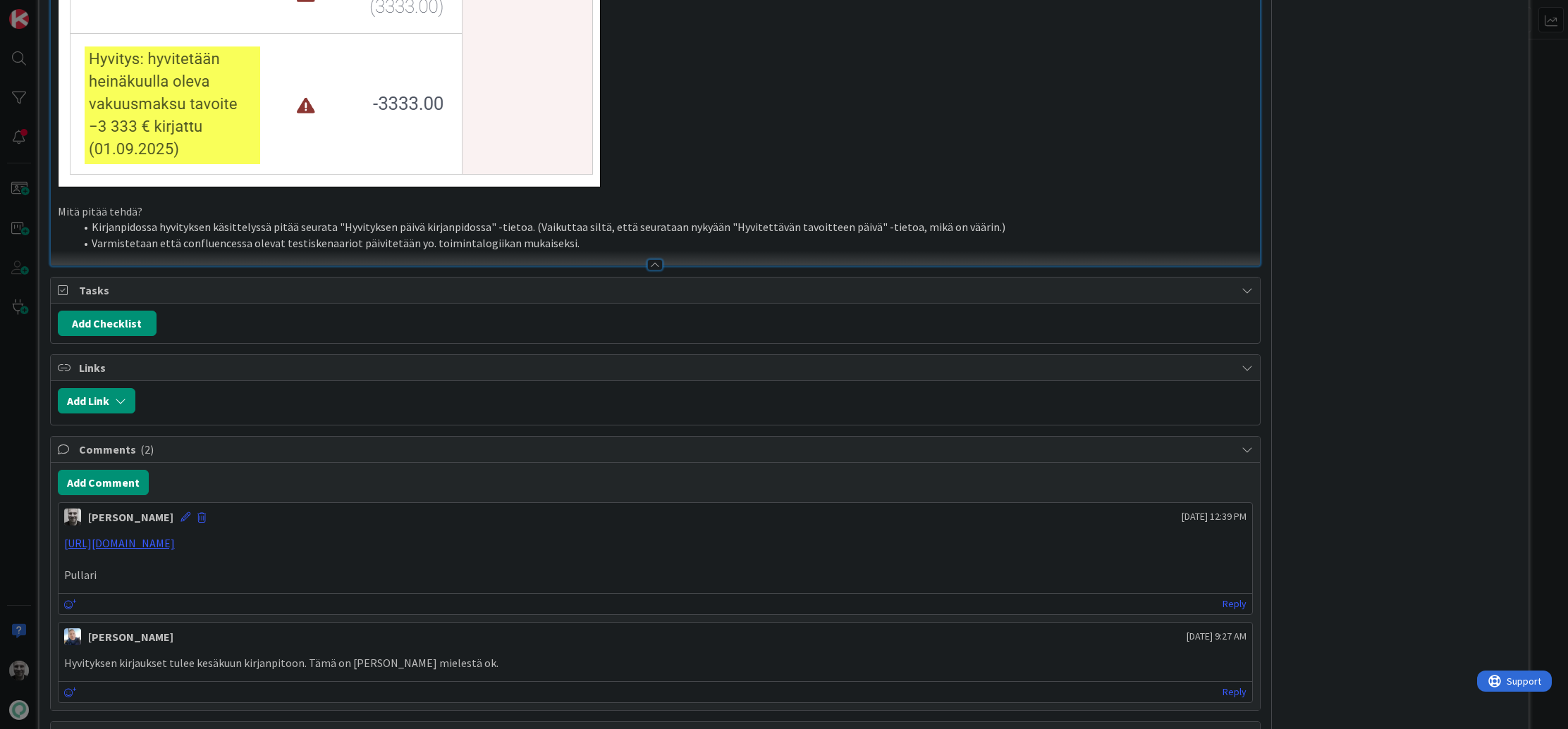
click at [613, 243] on li "Varmistetaan että confluencessa olevat testiskenaariot päivitetään yo. toiminta…" at bounding box center [664, 244] width 1179 height 17
click at [1420, 294] on div "Owner Bugi Dates Block Reason 0 / 256 Block Custom Fields ( 6/14 ) Käsitelty su…" at bounding box center [1399, 506] width 236 height 5090
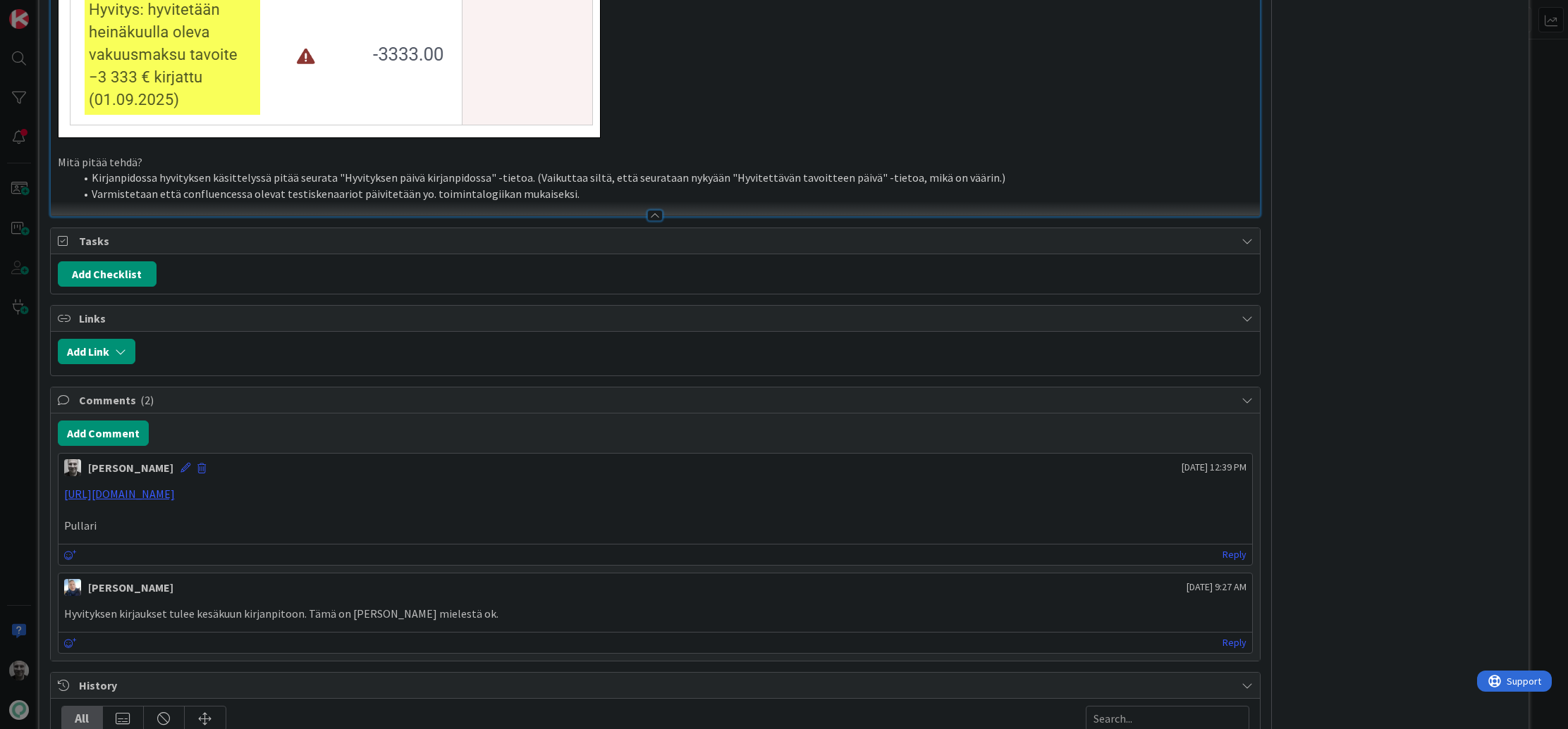
scroll to position [2179, 0]
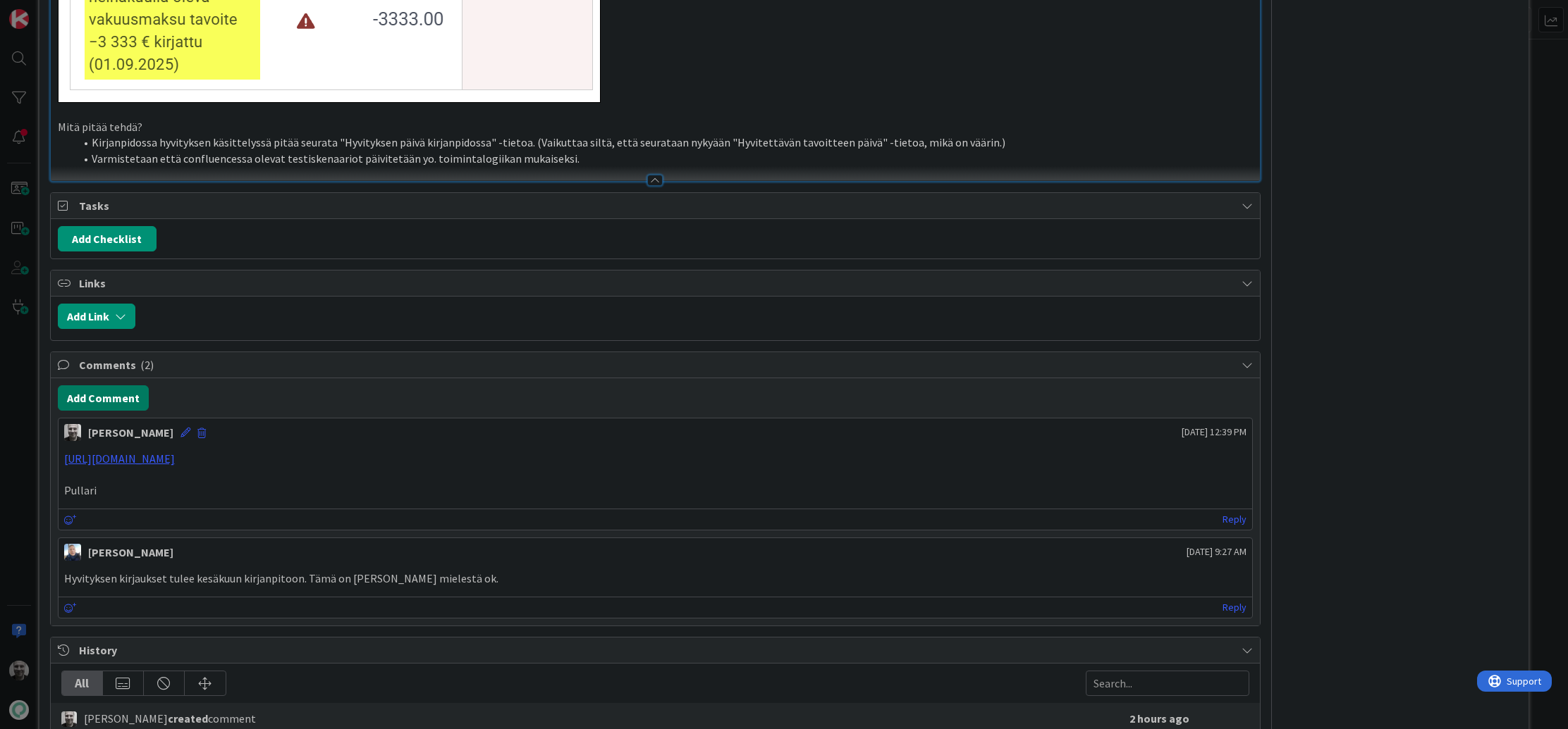
click at [121, 394] on button "Add Comment" at bounding box center [103, 398] width 91 height 26
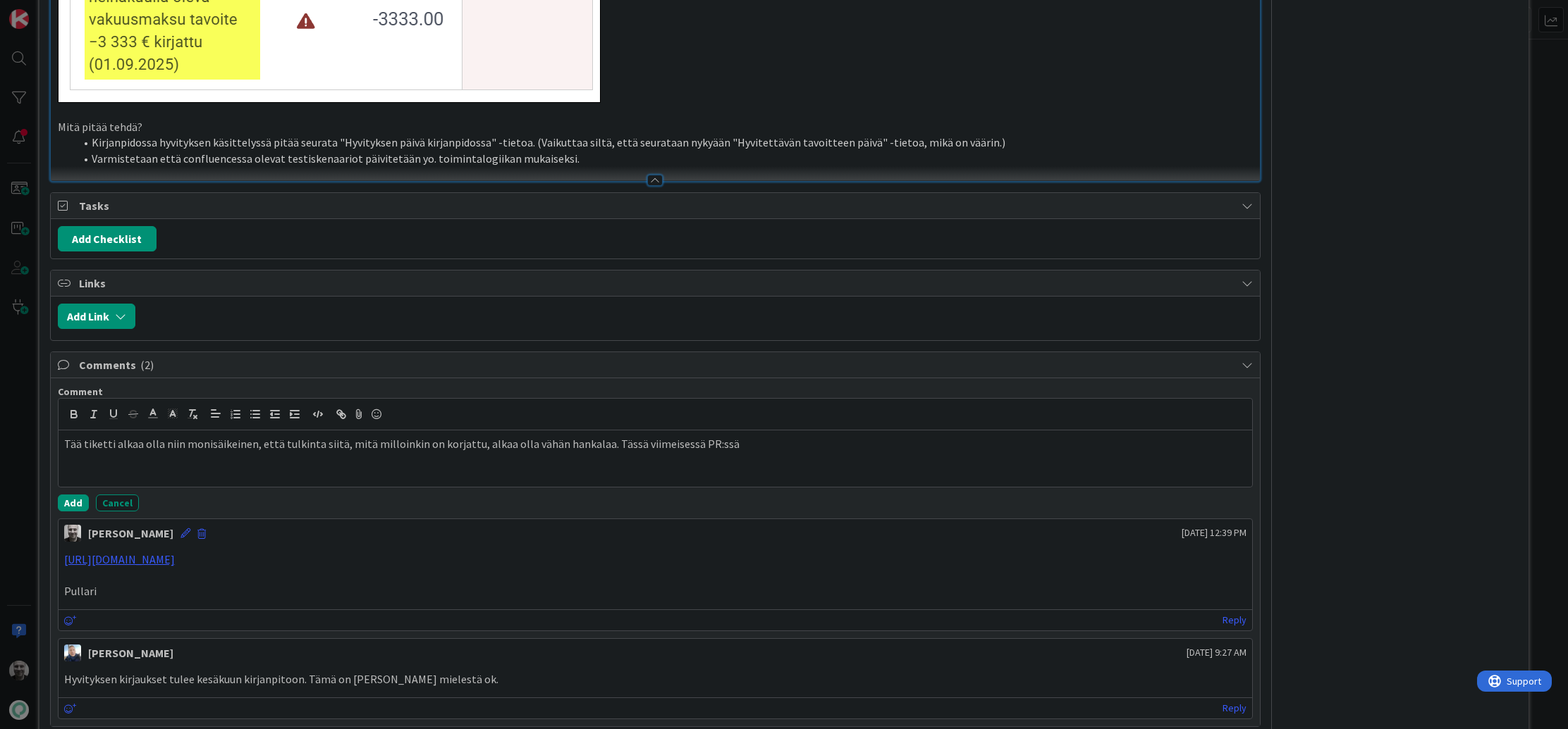
click at [358, 556] on p "[URL][DOMAIN_NAME]" at bounding box center [655, 560] width 1183 height 17
click at [306, 559] on p "[URL][DOMAIN_NAME]" at bounding box center [655, 560] width 1183 height 17
click at [799, 449] on div "Tää tiketti alkaa olla niin monisäikeinen, että tulkinta siitä, mitä milloinkin…" at bounding box center [656, 458] width 1194 height 56
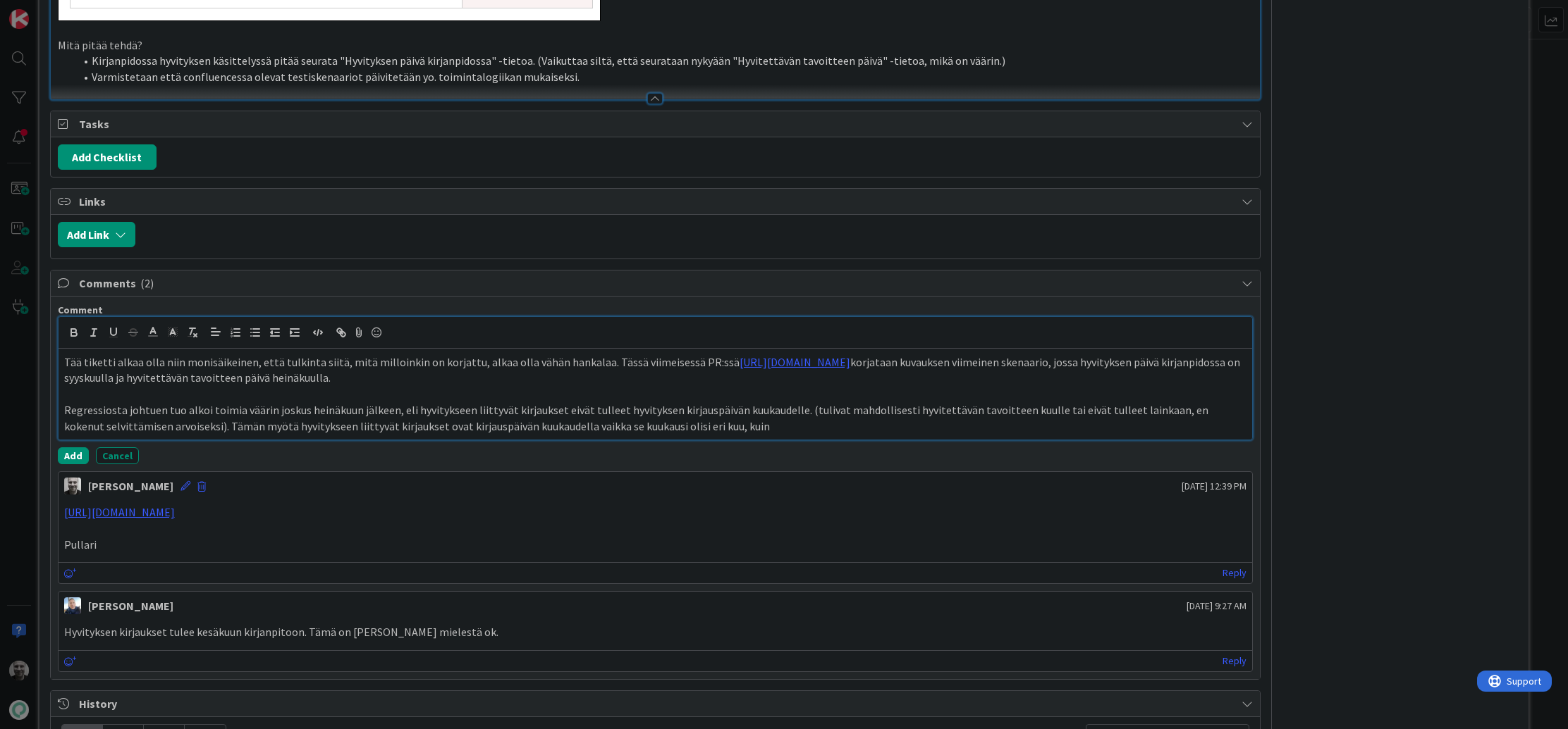
scroll to position [2258, 0]
click at [75, 454] on button "Add" at bounding box center [73, 457] width 31 height 17
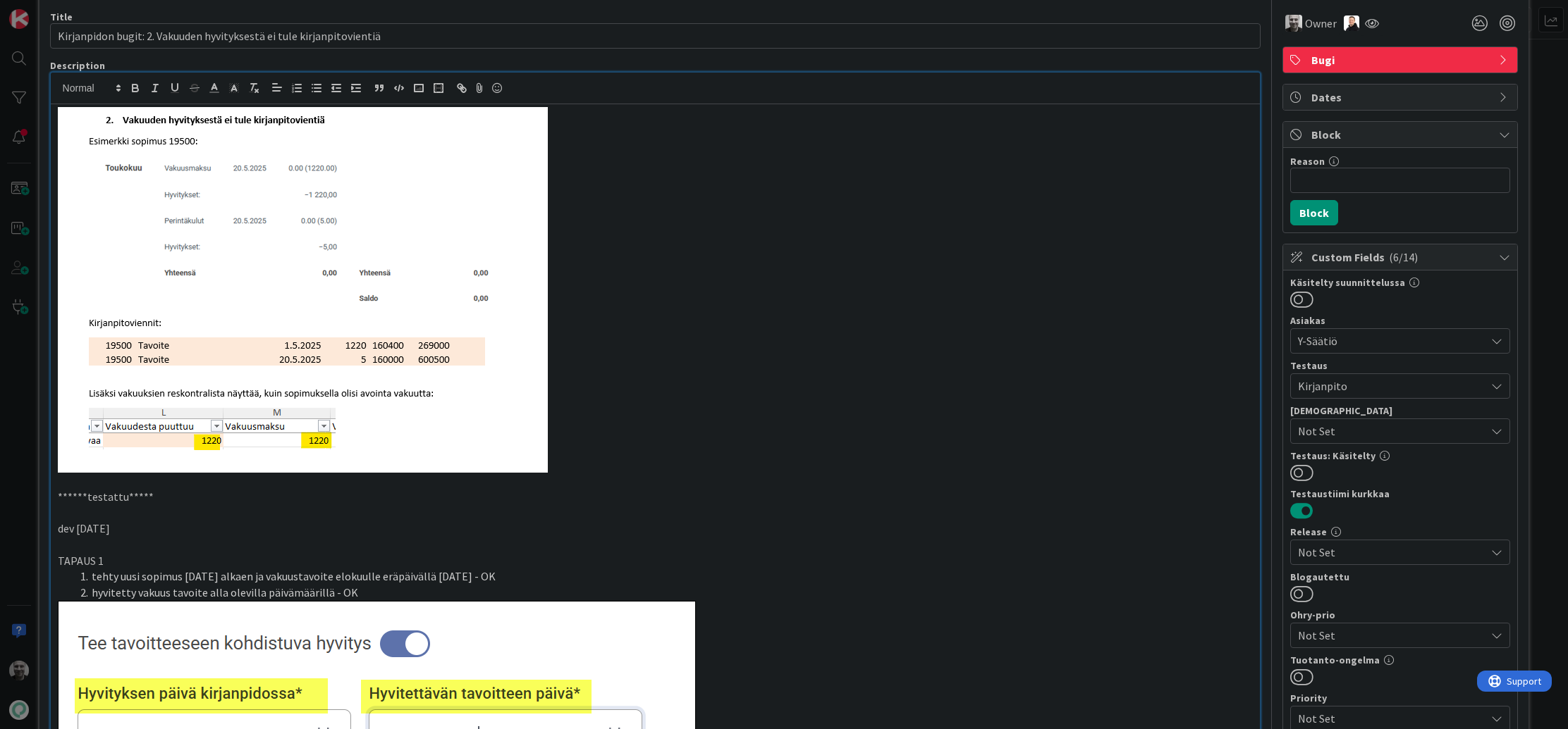
scroll to position [0, 0]
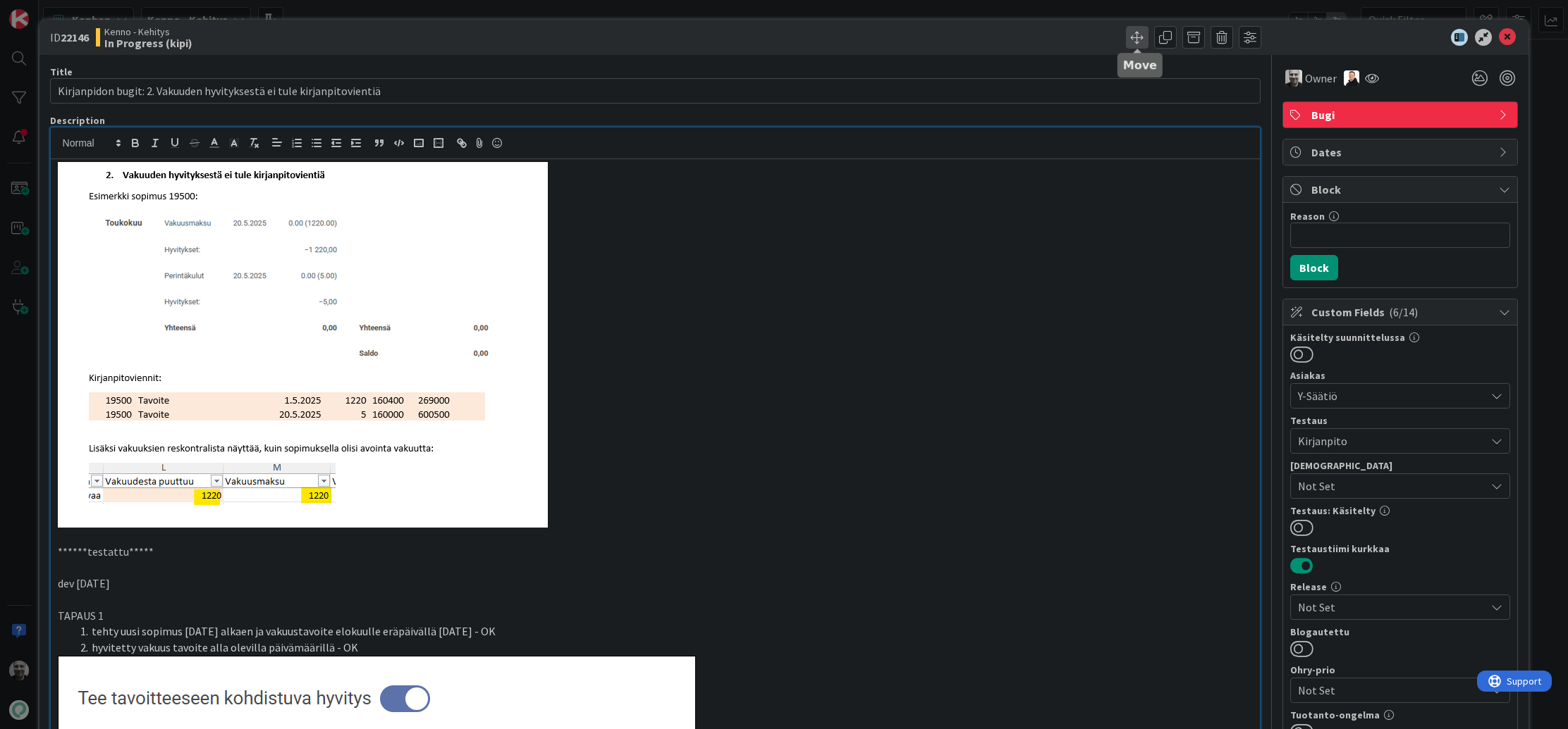
click at [1138, 40] on span at bounding box center [1137, 38] width 23 height 23
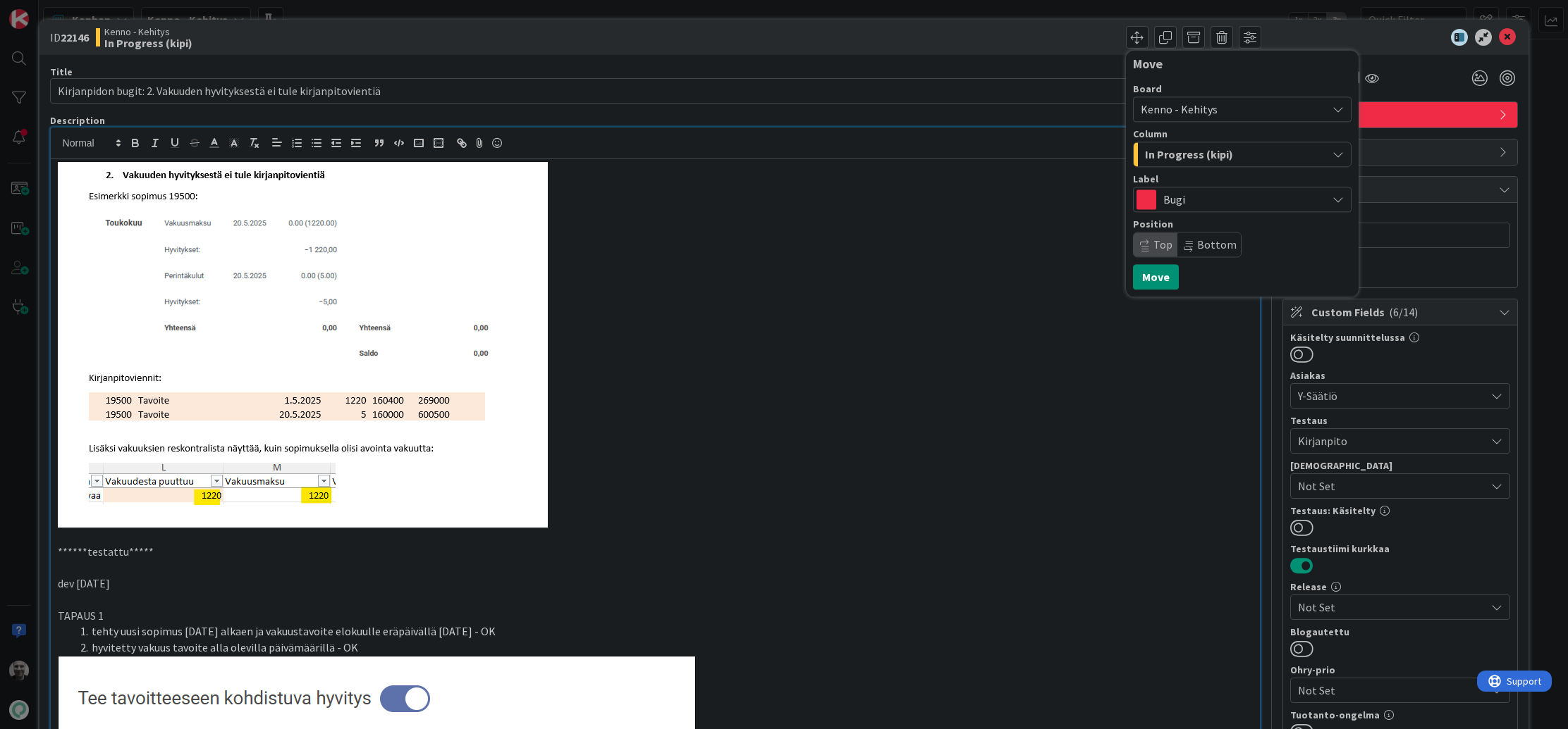
click at [1190, 153] on span "In Progress (kipi)" at bounding box center [1189, 154] width 88 height 18
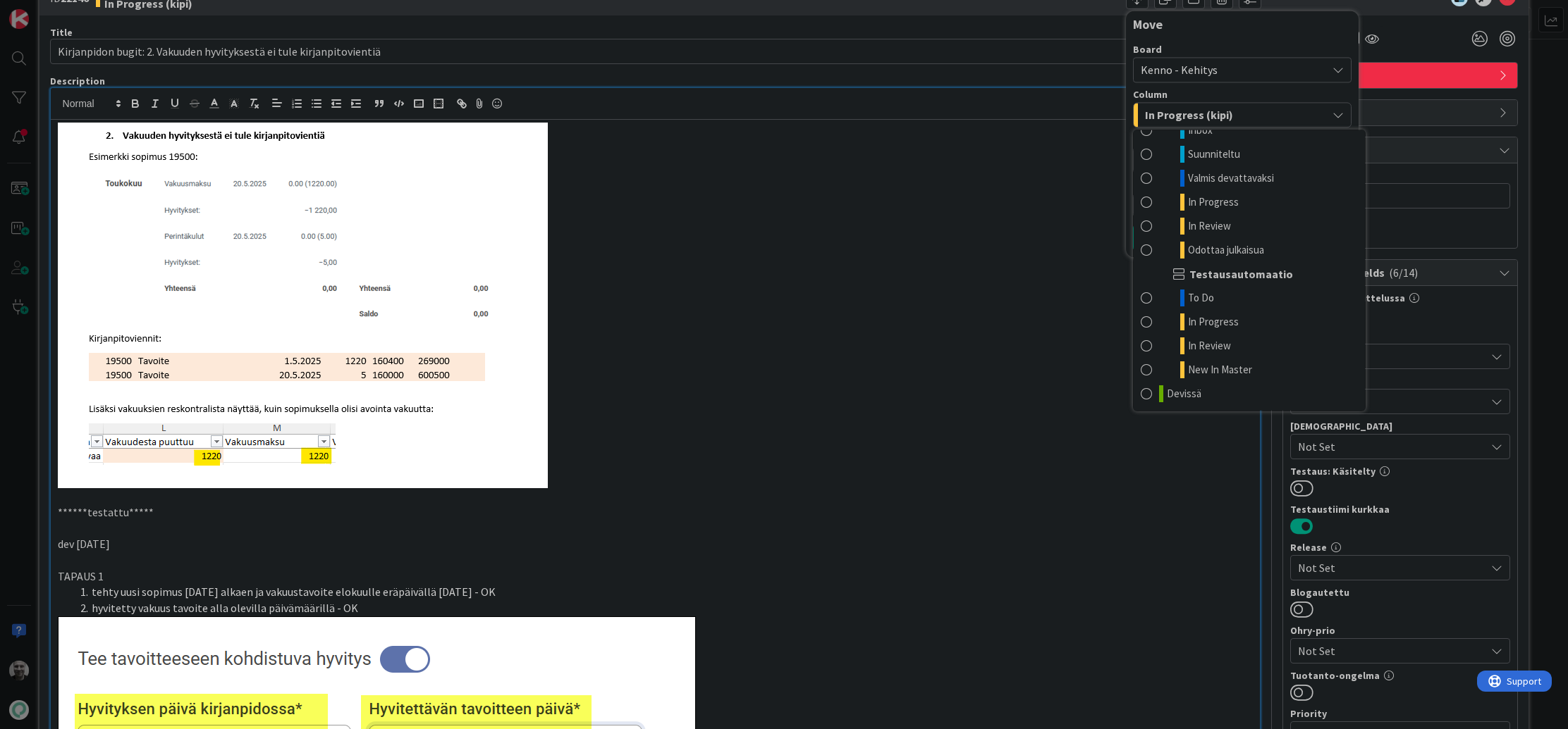
scroll to position [75, 0]
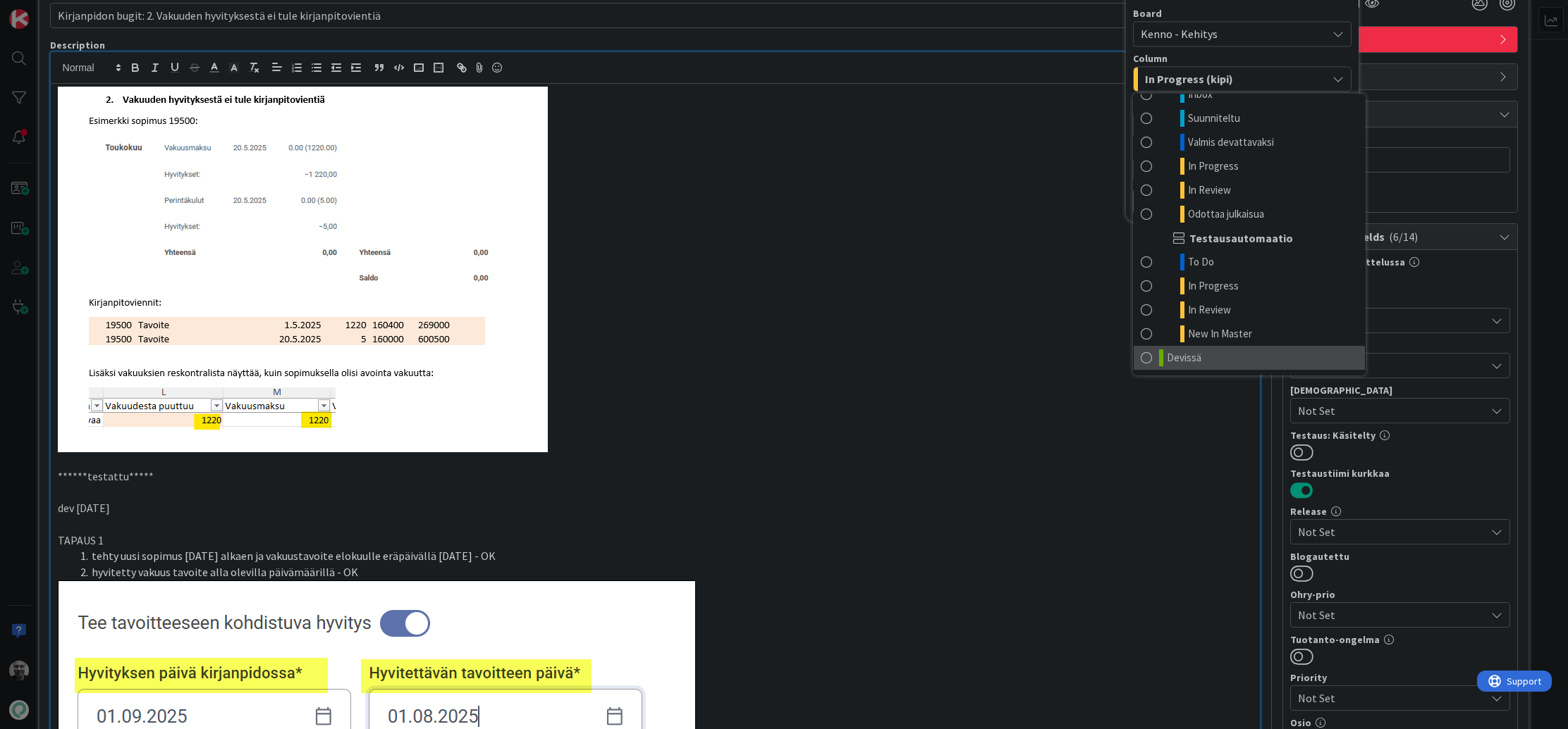
click at [1195, 359] on span "Devissä" at bounding box center [1184, 357] width 35 height 17
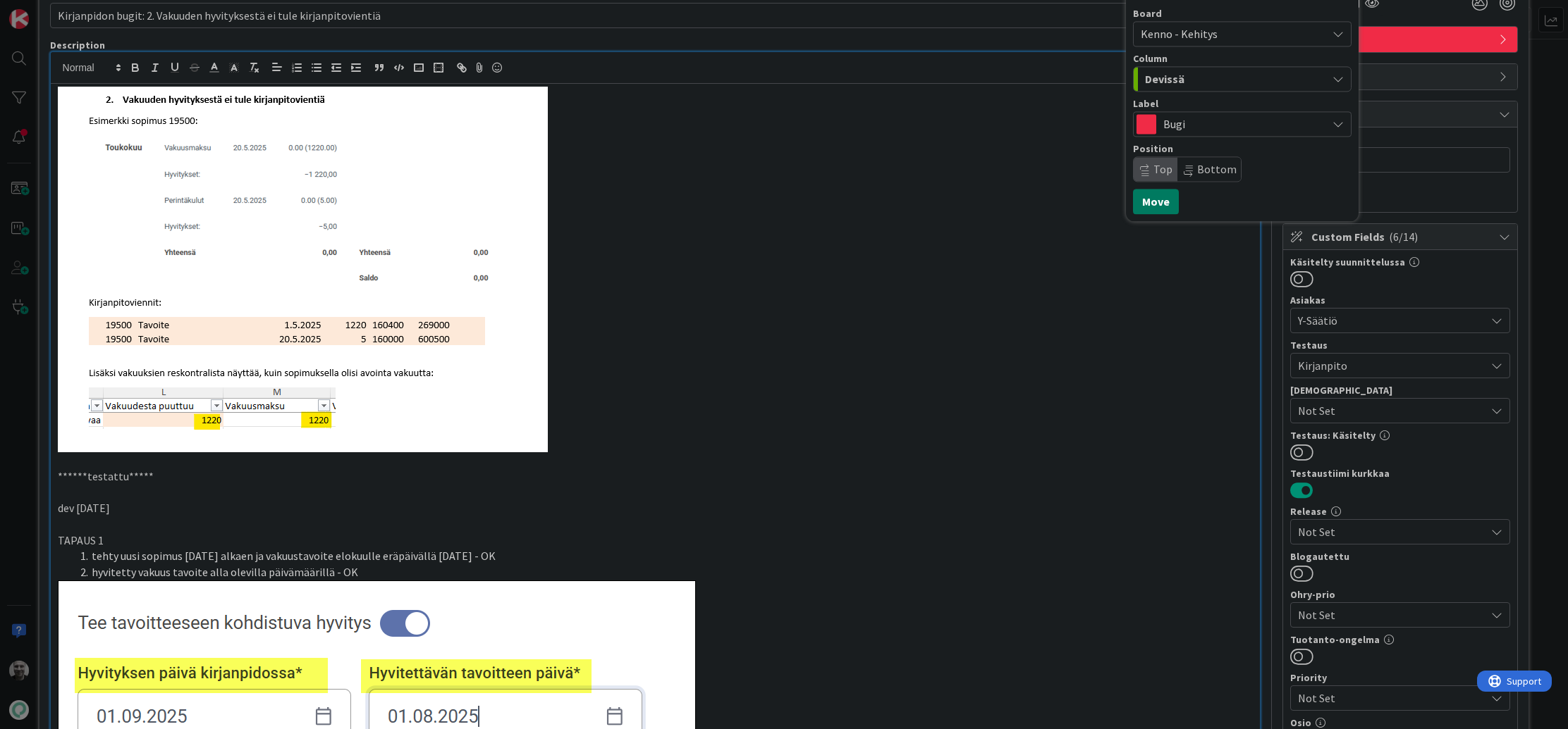
click at [1147, 197] on button "Move" at bounding box center [1155, 202] width 46 height 26
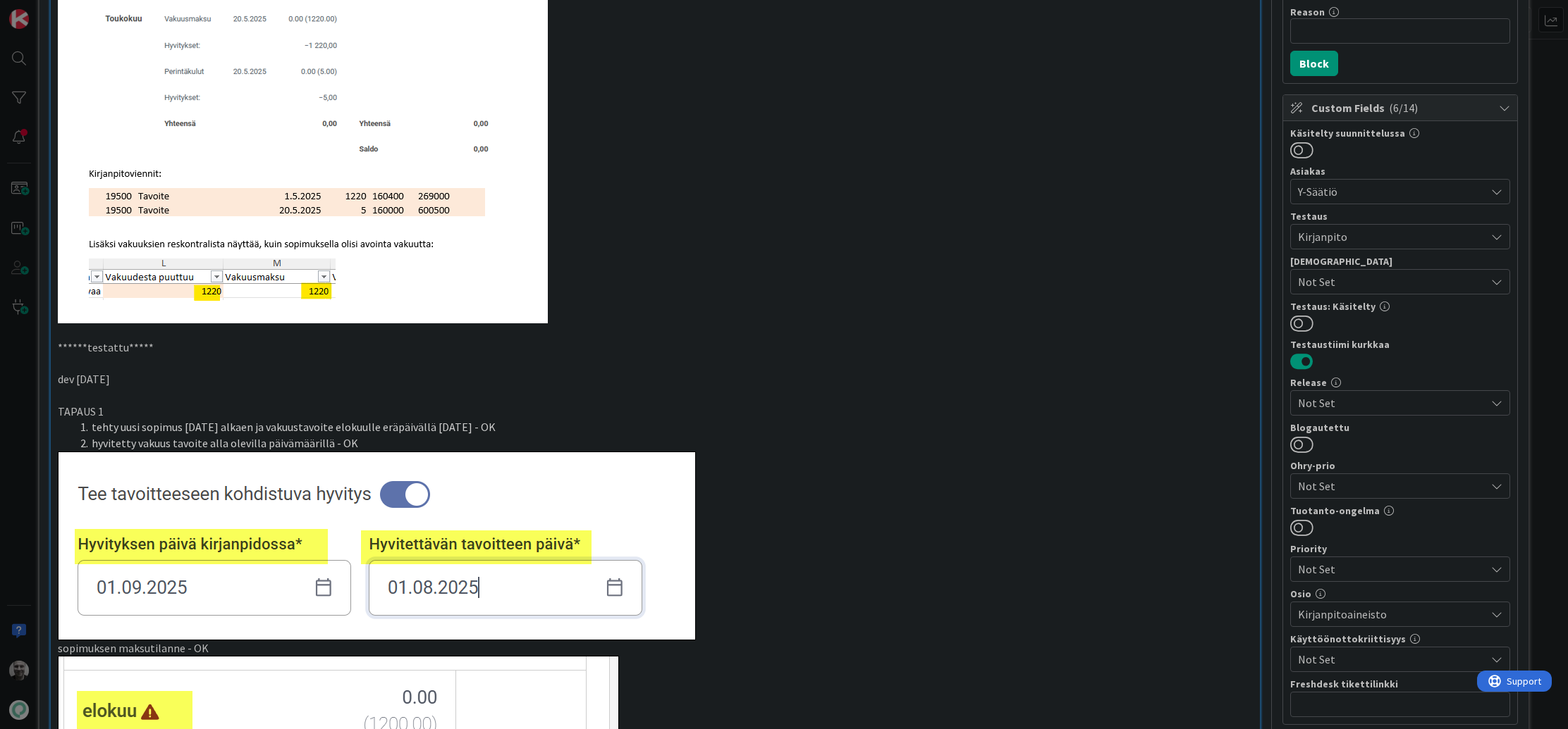
scroll to position [216, 0]
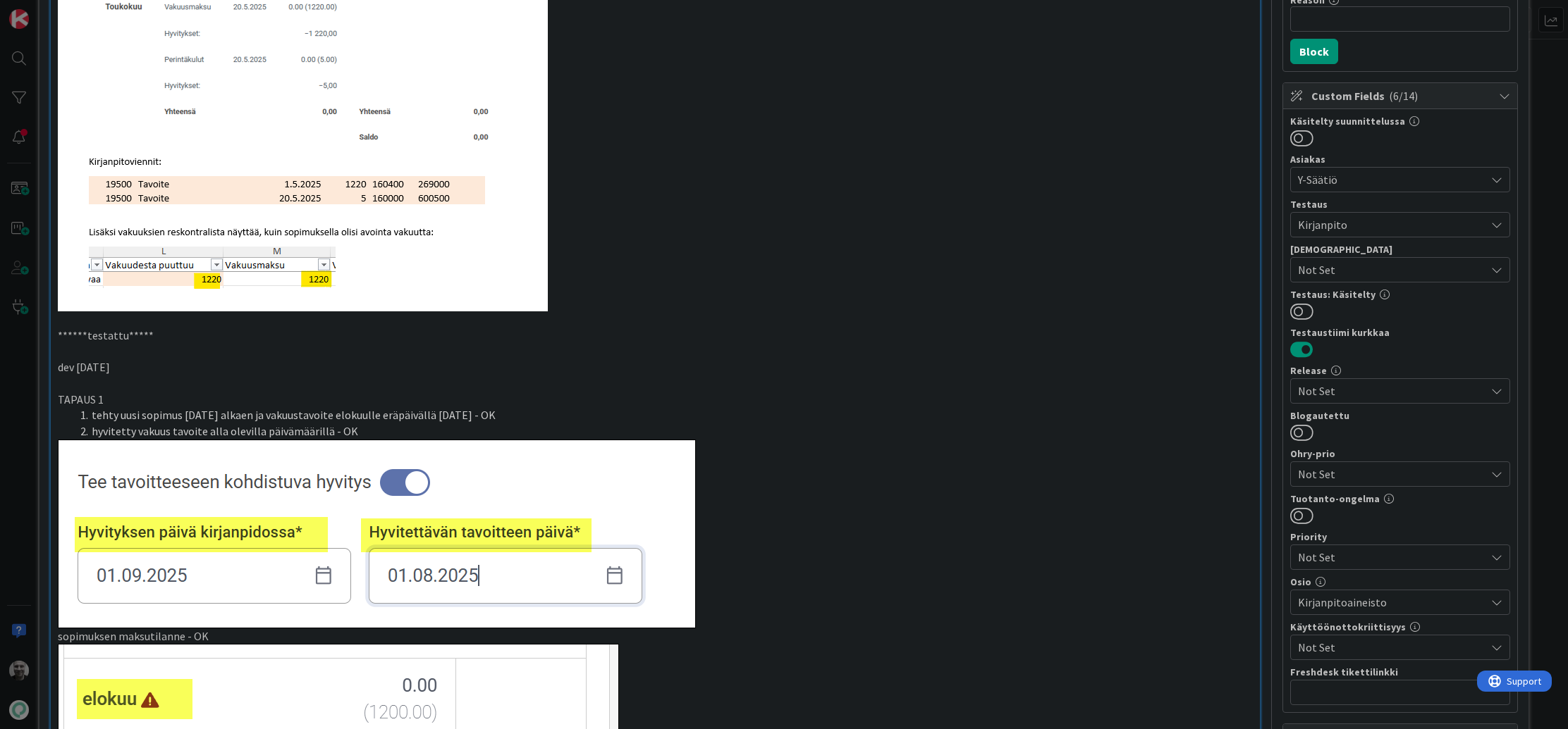
click at [1336, 393] on span "Not Set" at bounding box center [1391, 390] width 187 height 17
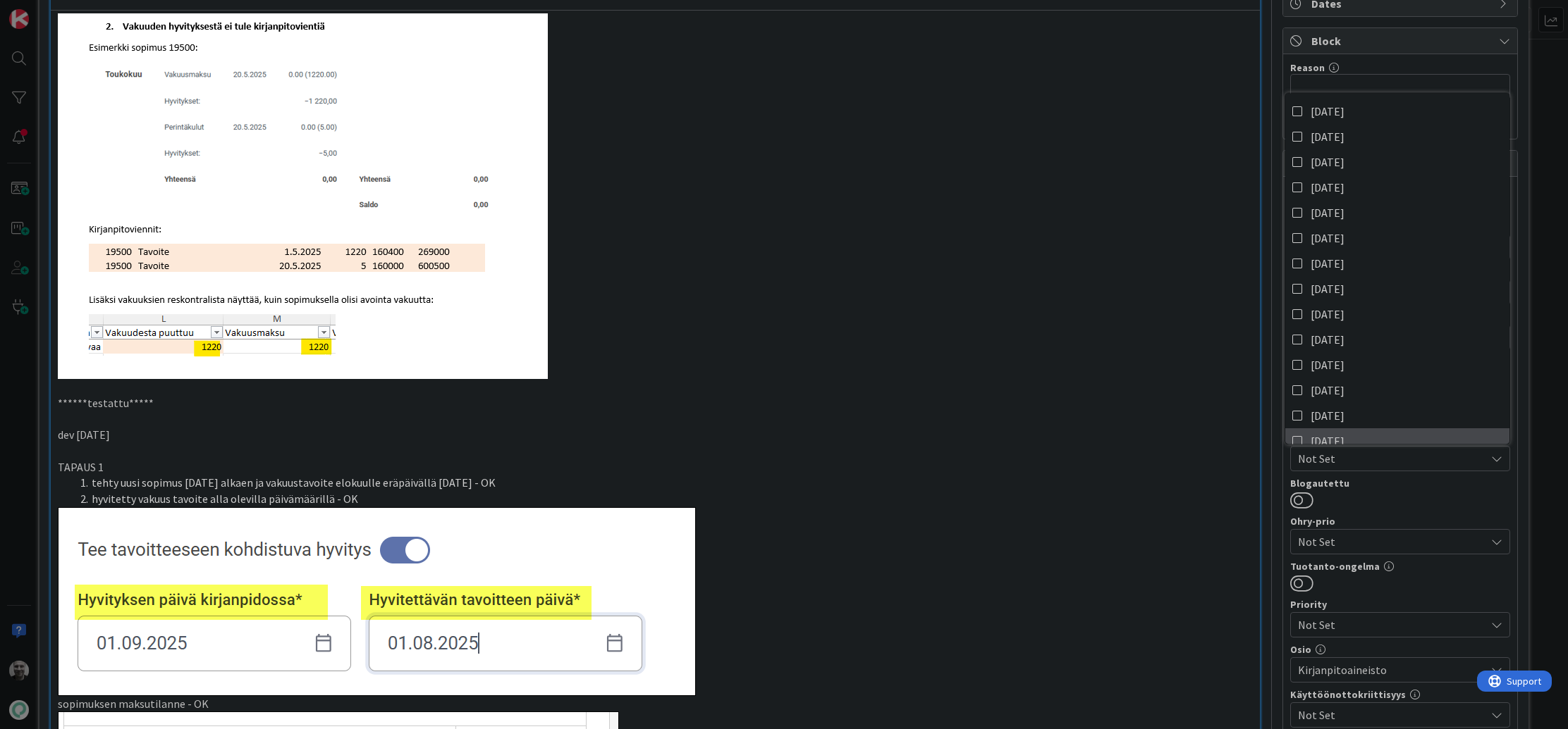
scroll to position [146, 0]
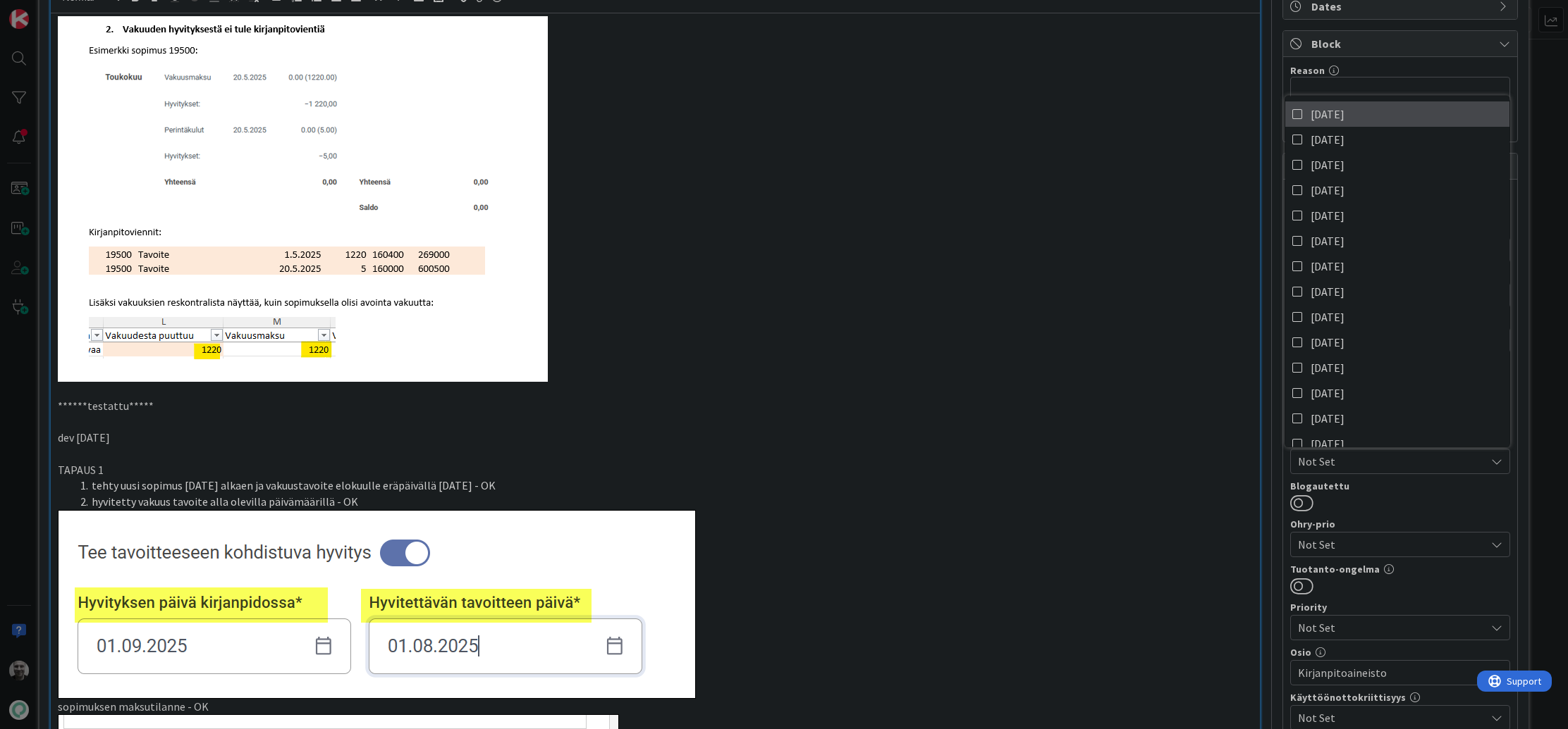
click at [1296, 112] on icon at bounding box center [1298, 114] width 11 height 21
click at [1151, 352] on p at bounding box center [656, 199] width 1195 height 366
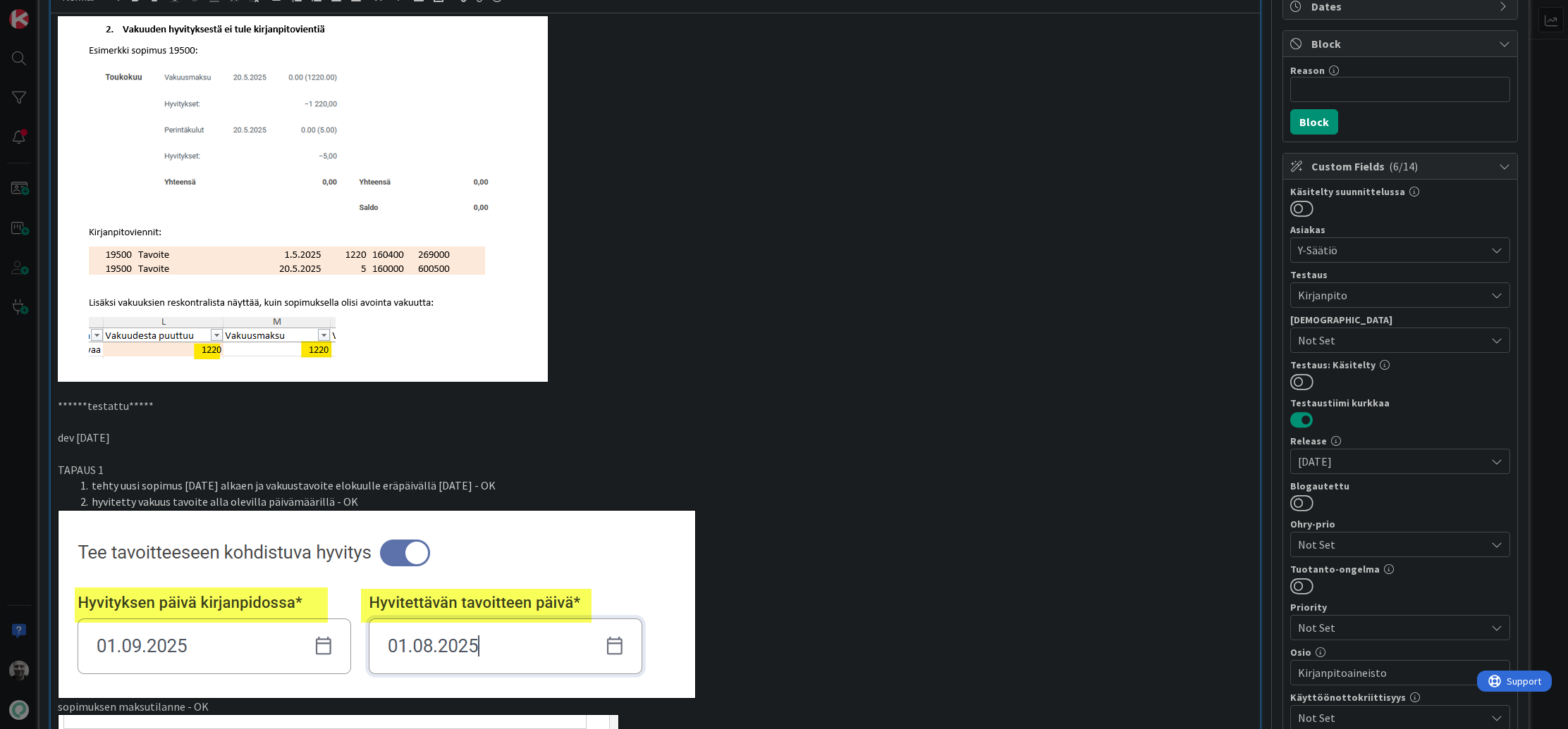
scroll to position [0, 0]
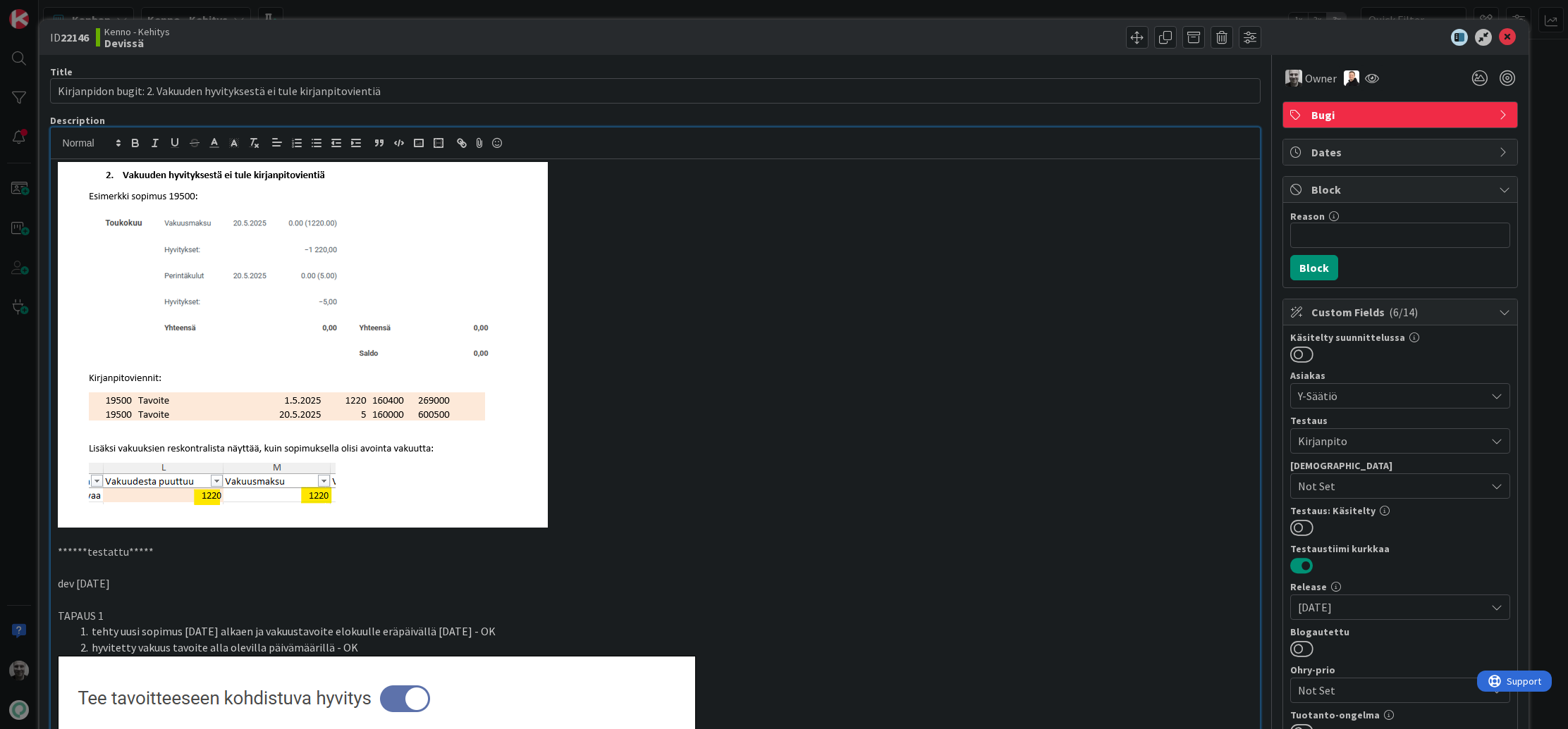
click at [1076, 376] on p at bounding box center [656, 345] width 1195 height 366
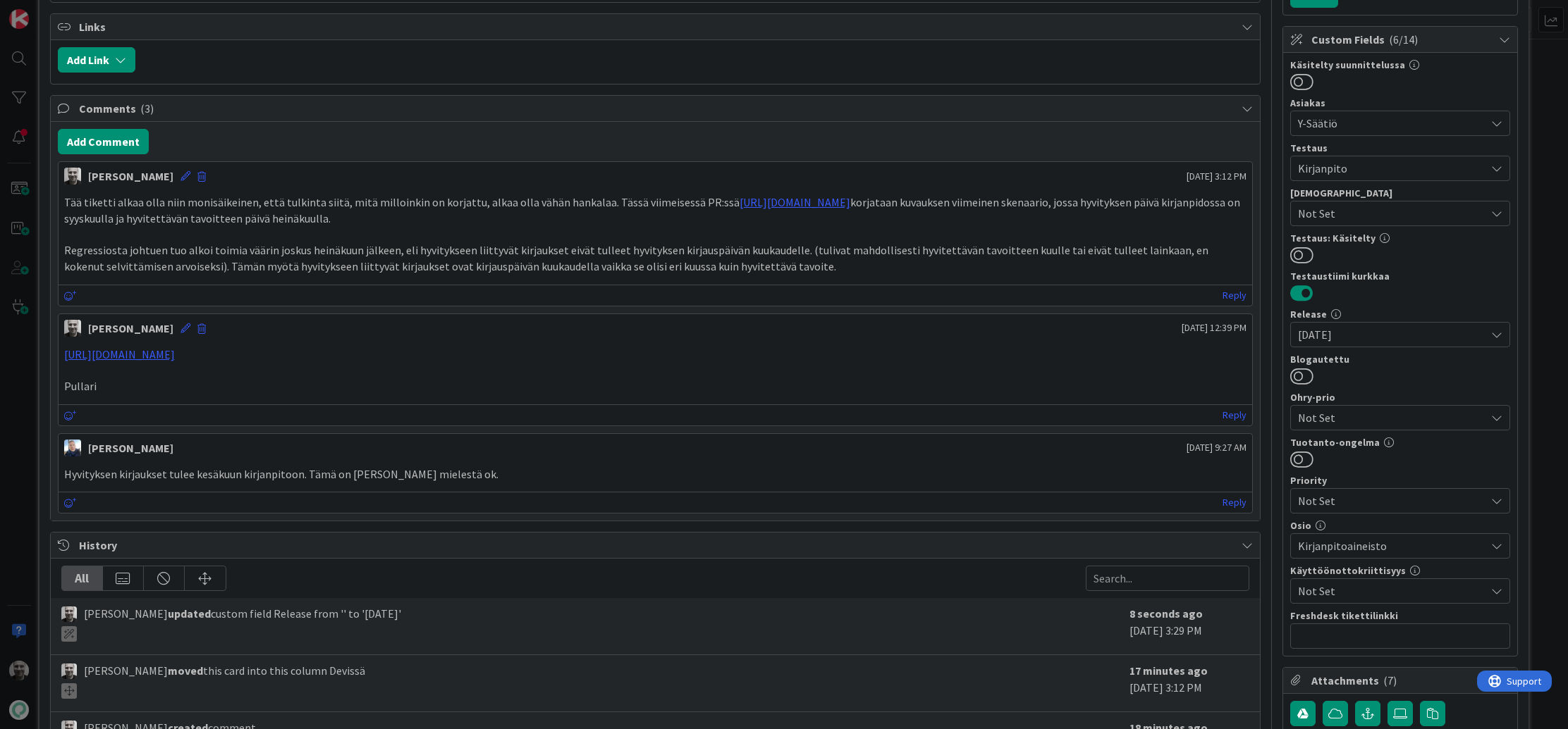
scroll to position [275, 0]
click at [178, 251] on p "Regressiosta johtuen tuo alkoi toimia väärin joskus heinäkuun jälkeen, eli hyvi…" at bounding box center [655, 256] width 1183 height 32
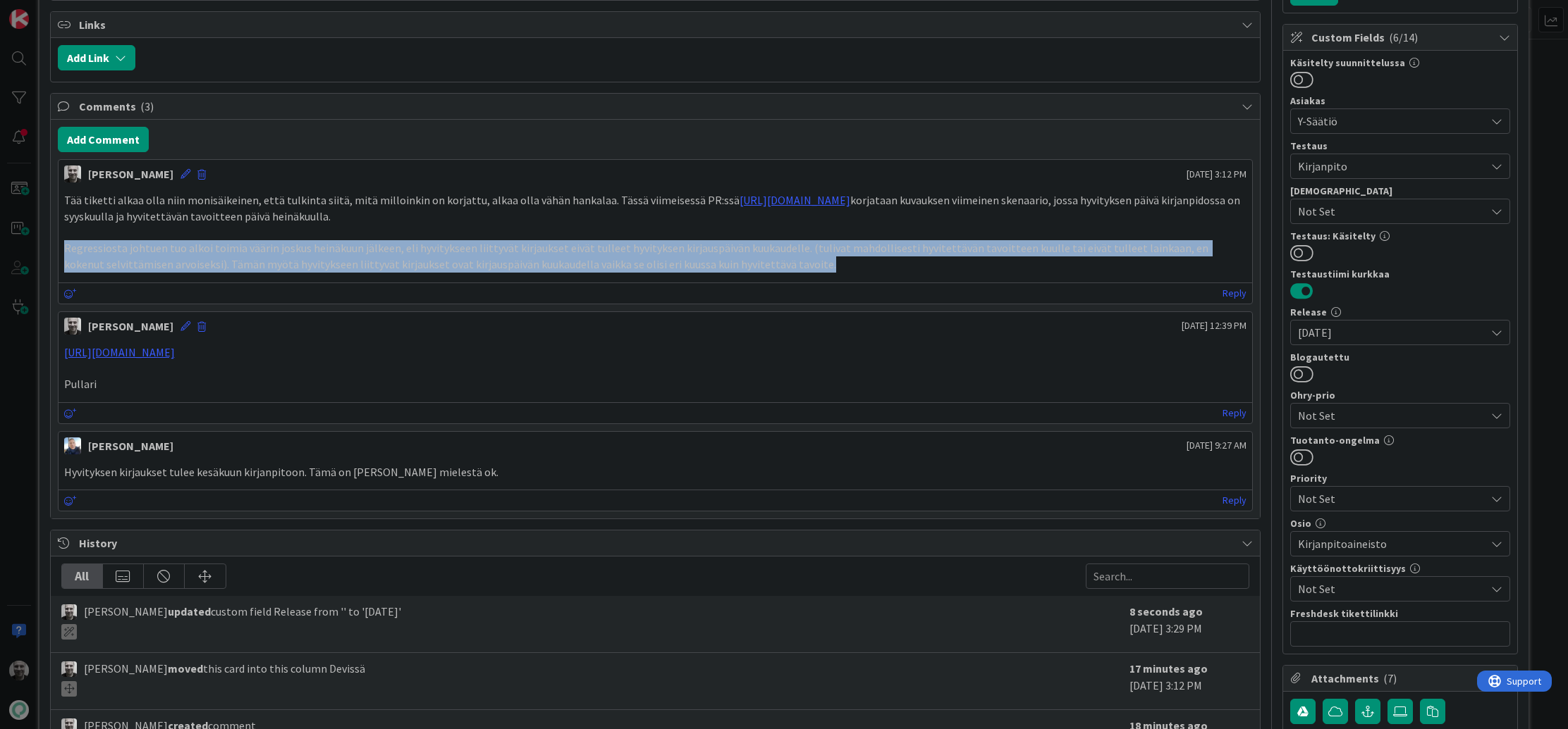
click at [178, 251] on p "Regressiosta johtuen tuo alkoi toimia väärin joskus heinäkuun jälkeen, eli hyvi…" at bounding box center [655, 256] width 1183 height 32
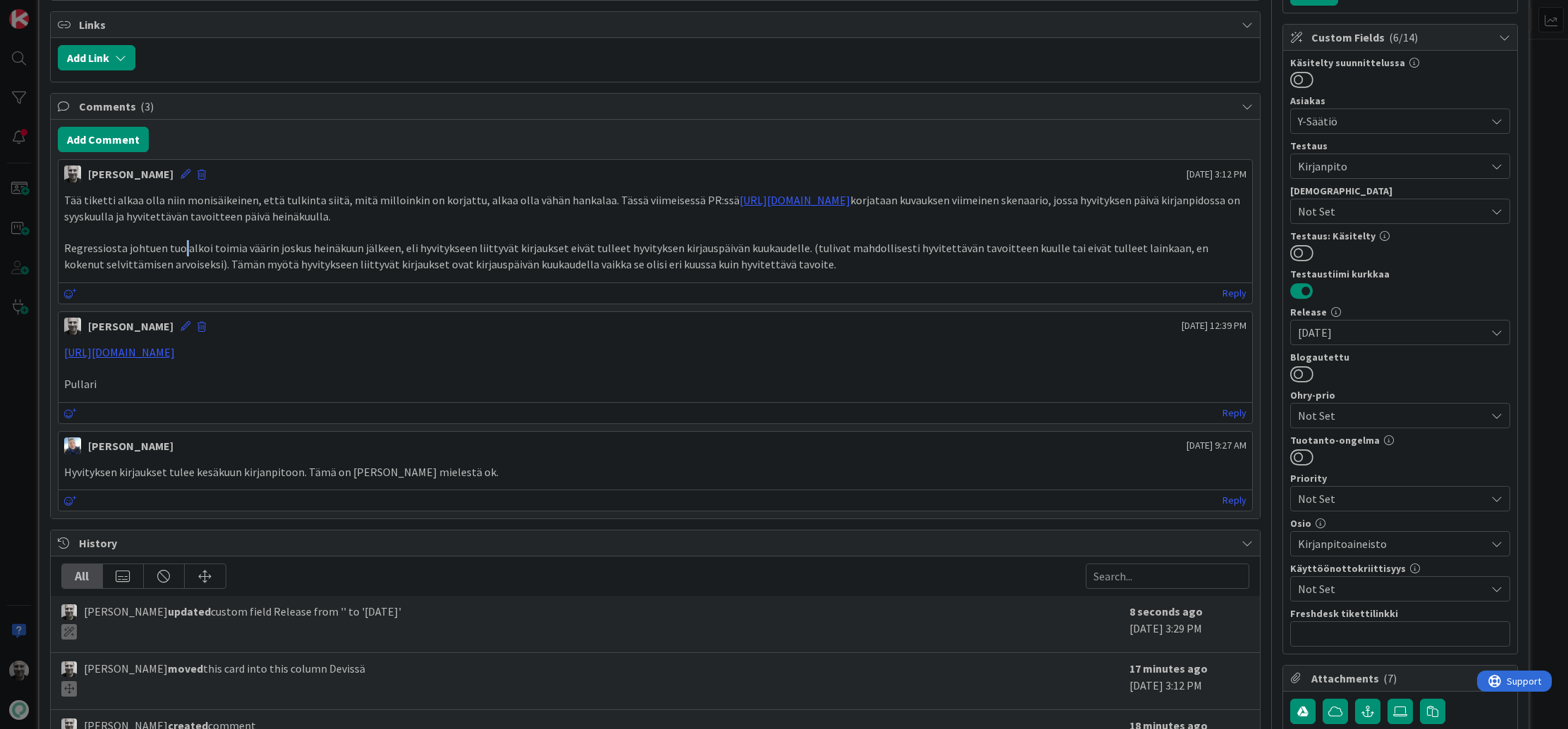
click at [178, 251] on p "Regressiosta johtuen tuo alkoi toimia väärin joskus heinäkuun jälkeen, eli hyvi…" at bounding box center [655, 256] width 1183 height 32
